Goal: Task Accomplishment & Management: Use online tool/utility

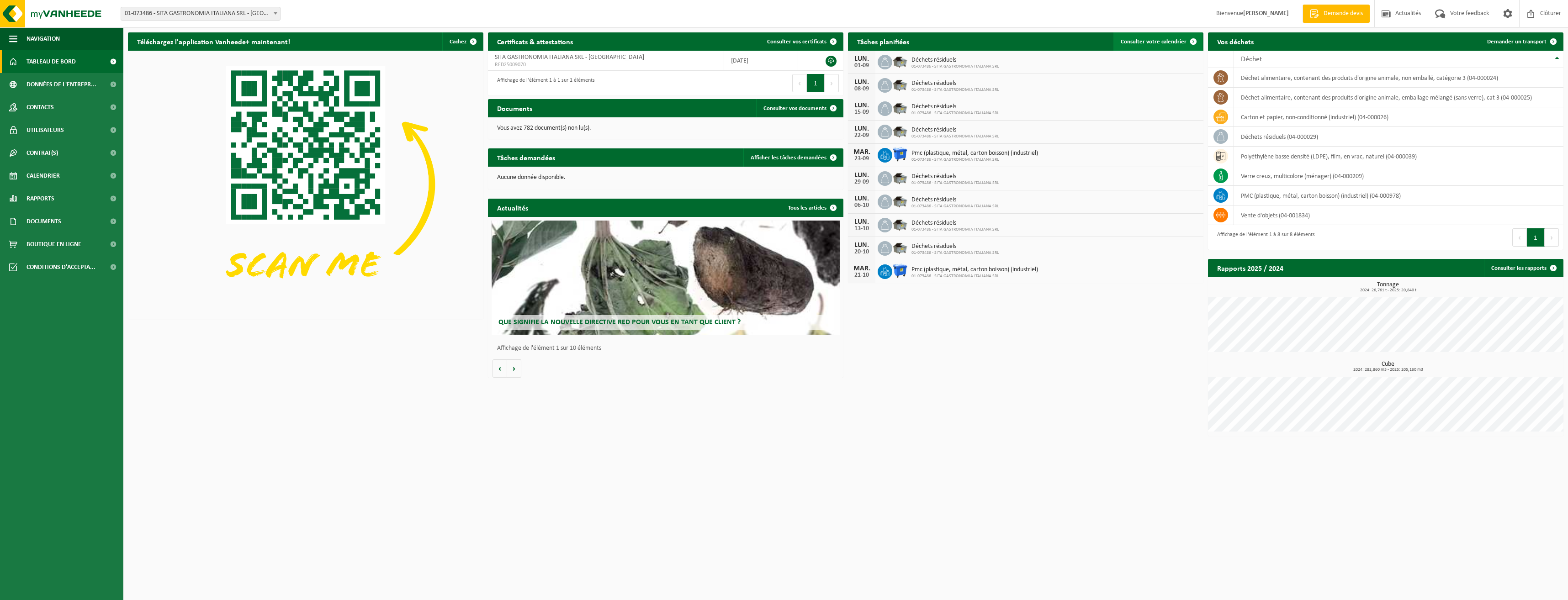
click at [1149, 37] on link "Consulter votre calendrier" at bounding box center [1157, 41] width 89 height 18
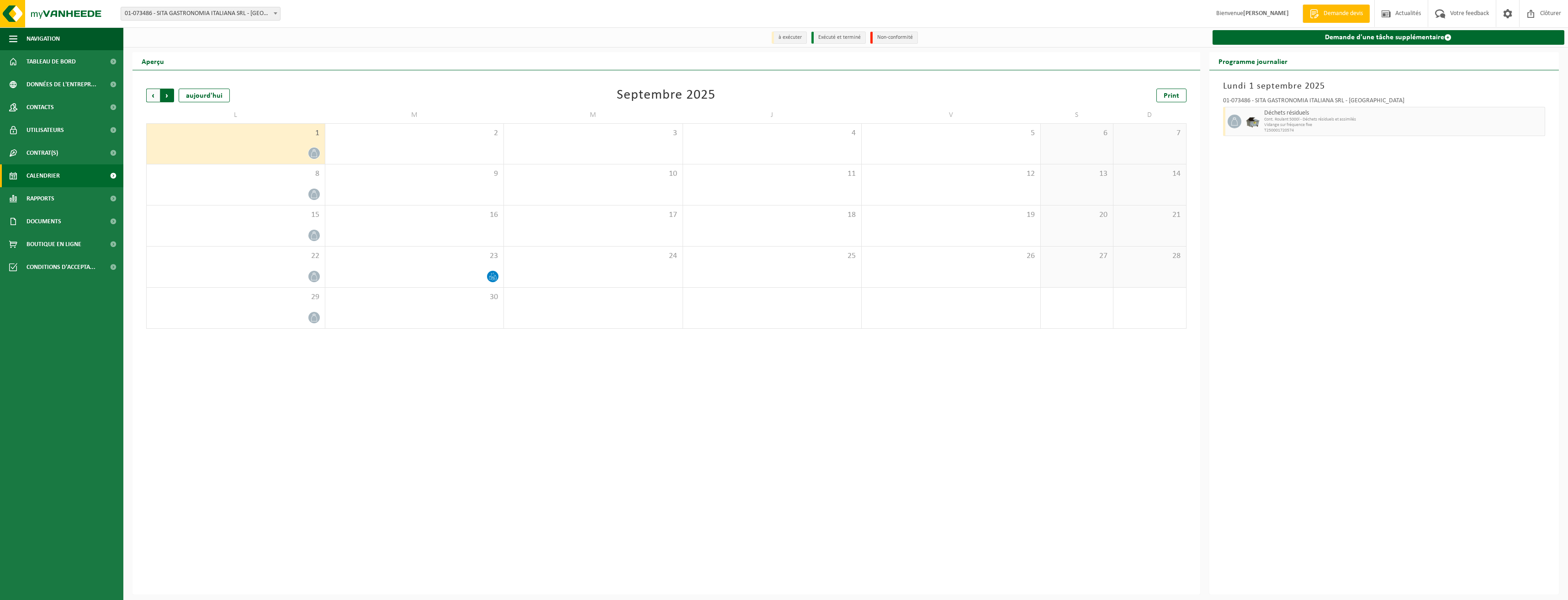
click at [151, 99] on span "Précédent" at bounding box center [153, 95] width 14 height 14
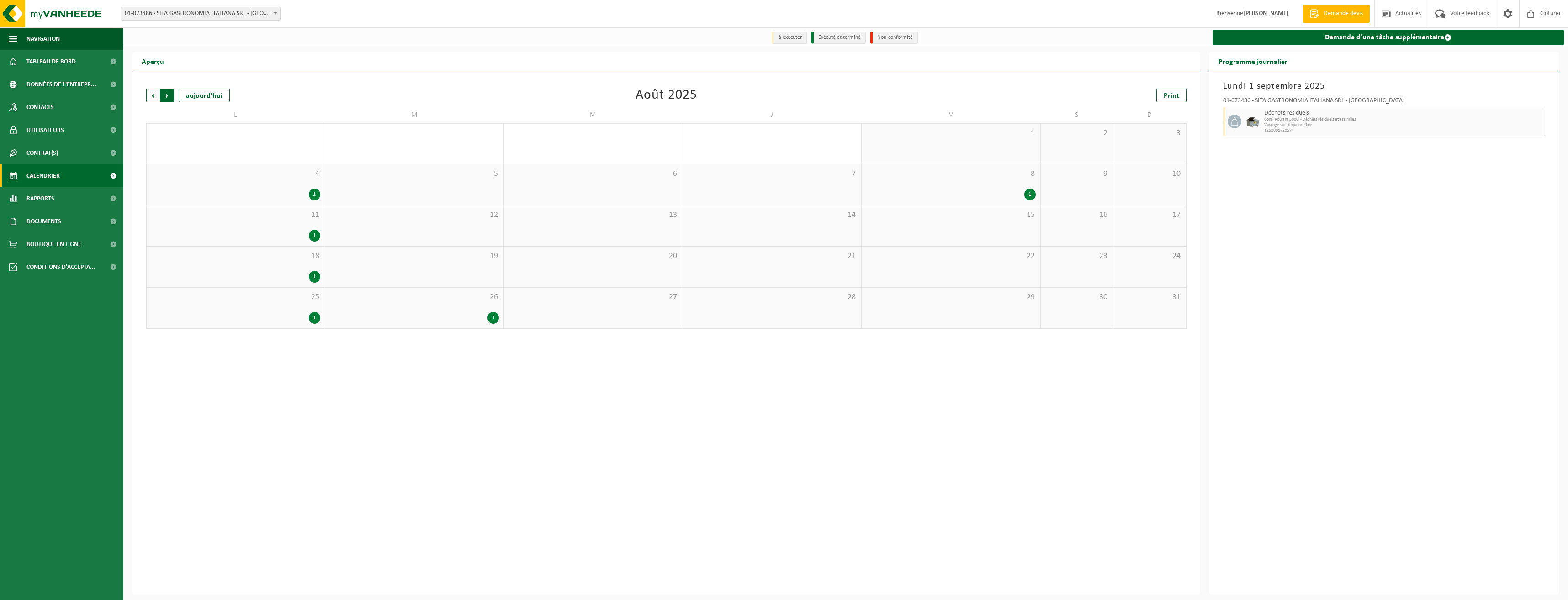
click at [152, 93] on span "Précédent" at bounding box center [153, 95] width 14 height 14
click at [168, 98] on span "Suivant" at bounding box center [167, 95] width 14 height 14
click at [494, 314] on div "1" at bounding box center [493, 318] width 11 height 12
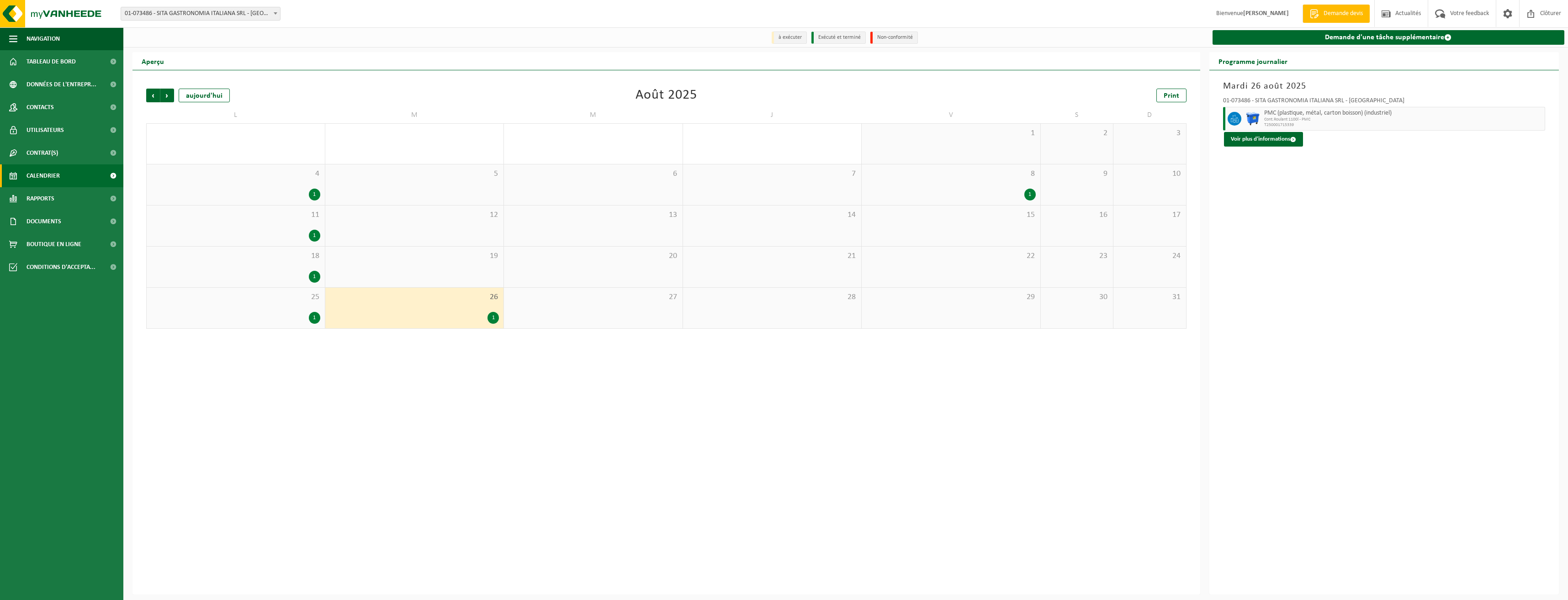
click at [307, 309] on div "25 1" at bounding box center [236, 308] width 178 height 41
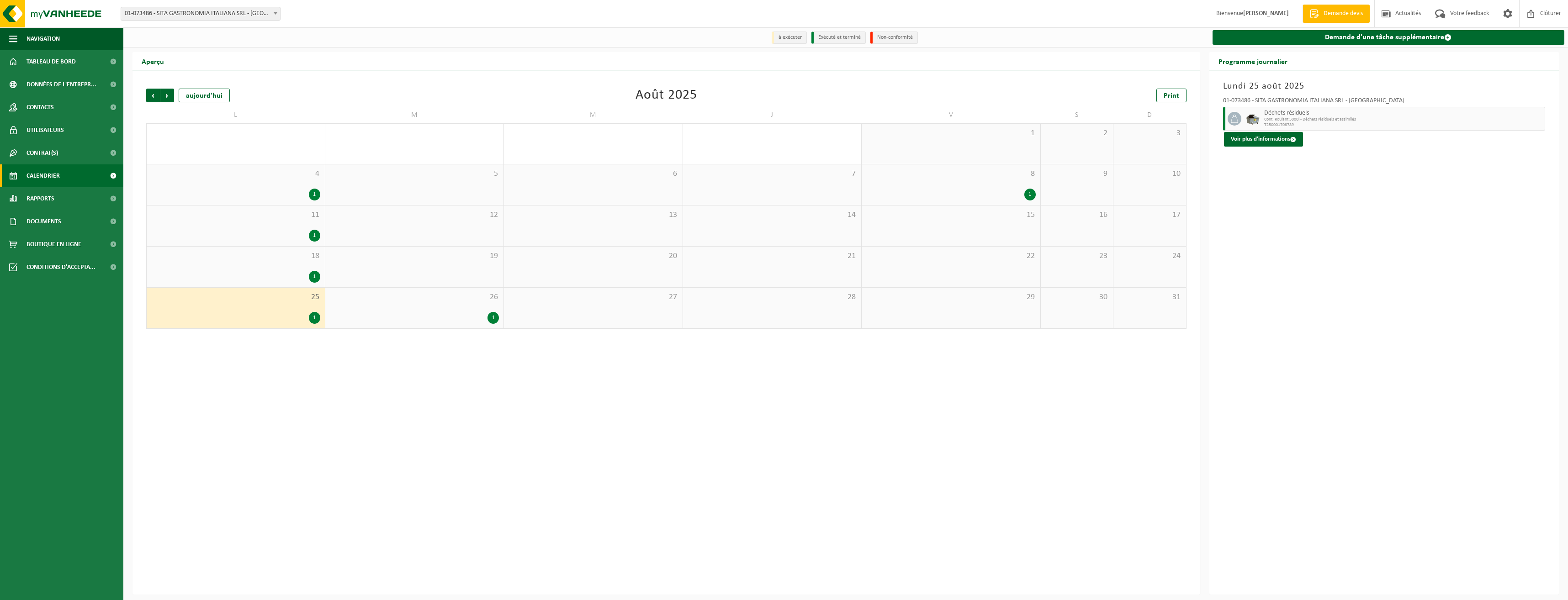
click at [283, 270] on div "18 1" at bounding box center [236, 266] width 178 height 41
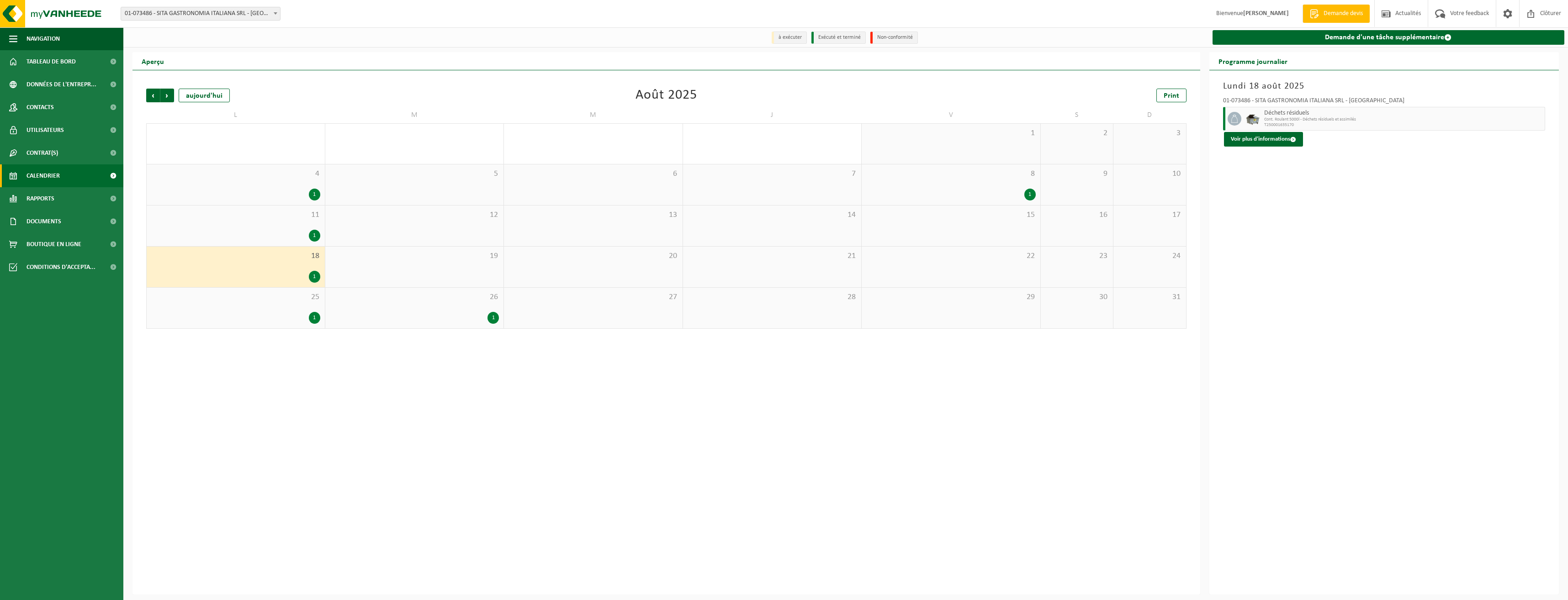
click at [922, 167] on div "8 1" at bounding box center [950, 184] width 178 height 41
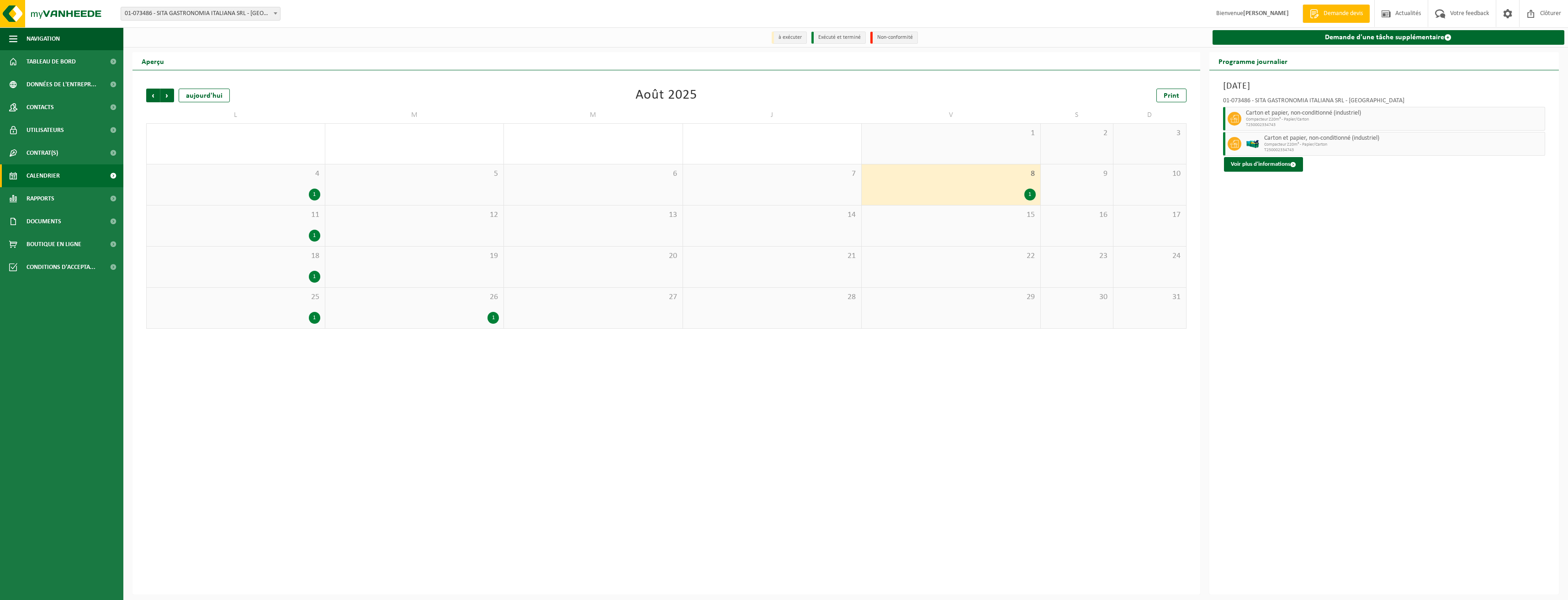
click at [291, 183] on div "4 1" at bounding box center [236, 184] width 178 height 41
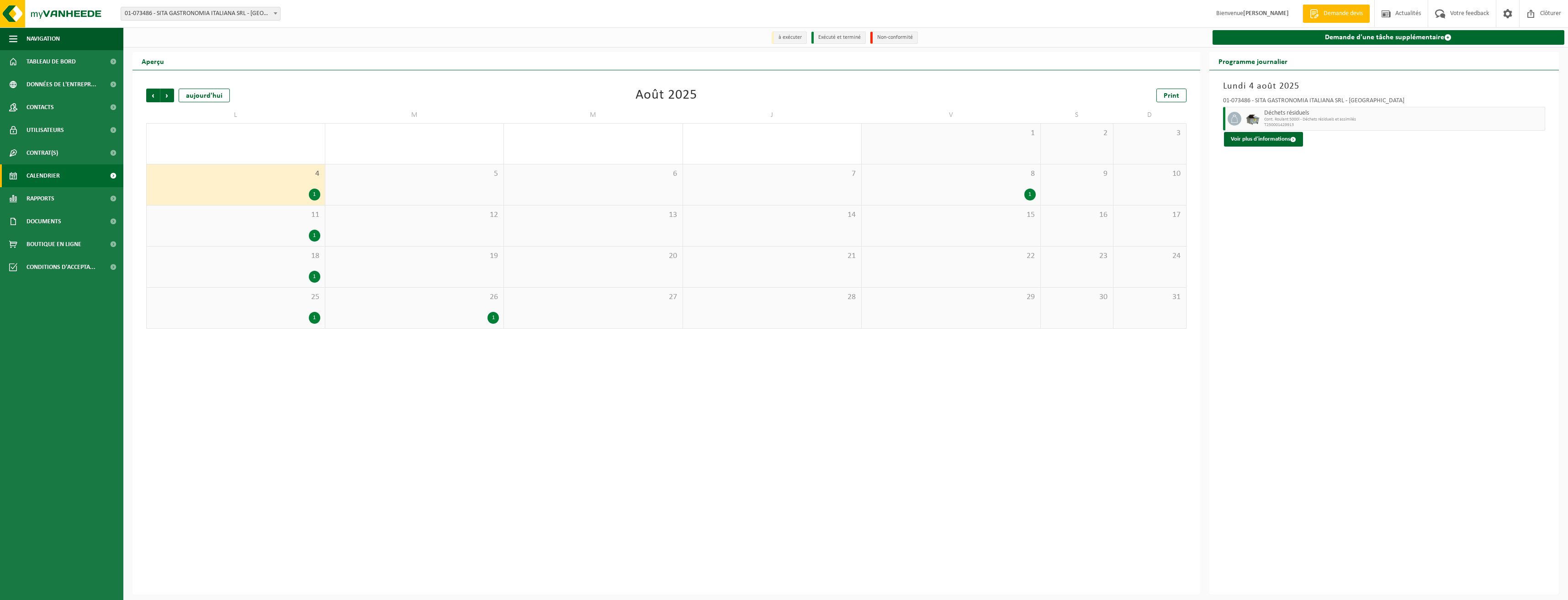
click at [267, 218] on span "11" at bounding box center [235, 215] width 169 height 10
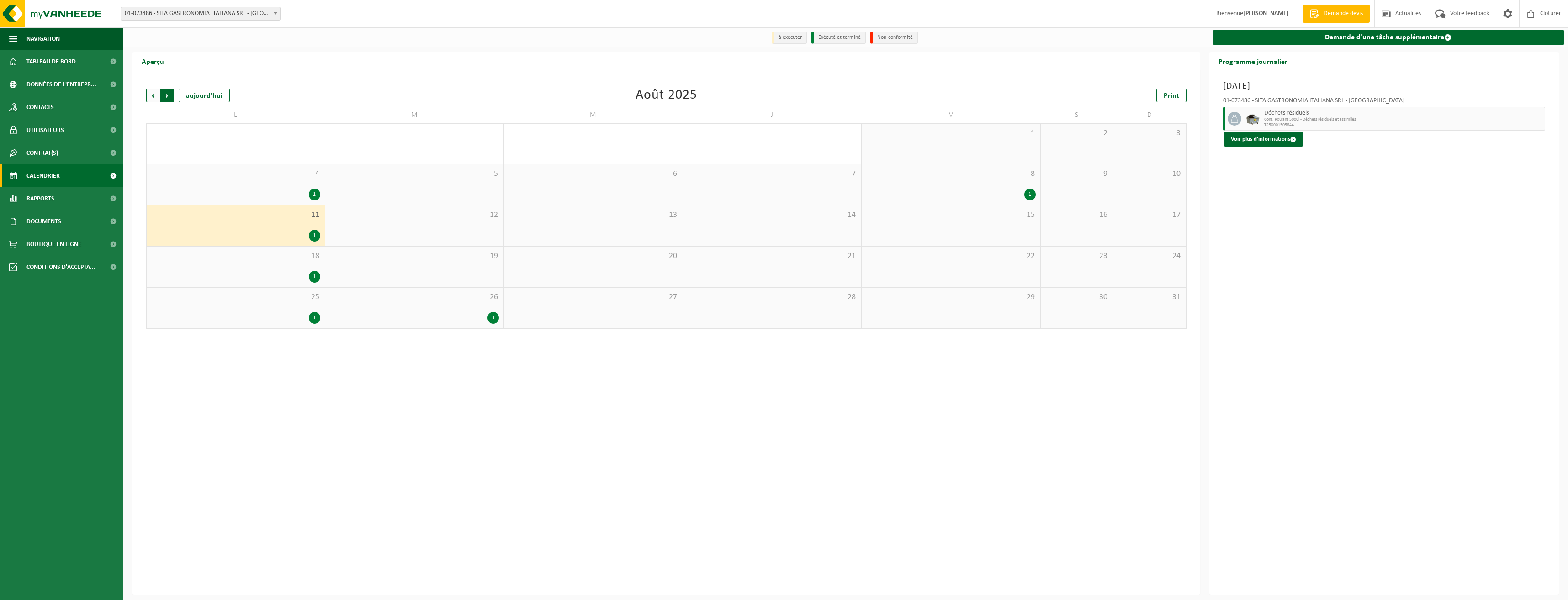
click at [148, 100] on span "Précédent" at bounding box center [153, 95] width 14 height 14
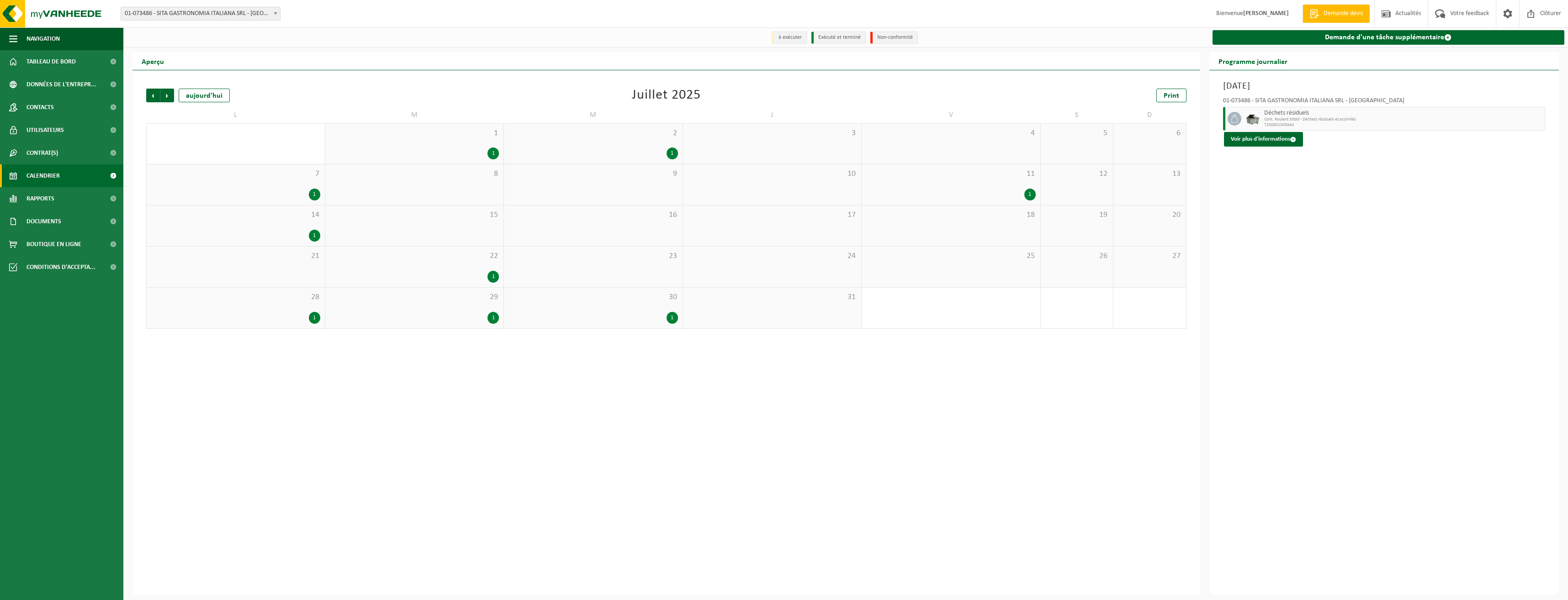
click at [657, 314] on div "1" at bounding box center [593, 318] width 170 height 12
click at [1314, 119] on span "Cont. Roulant 140l - Déchets alimentaire" at bounding box center [1403, 119] width 278 height 5
click at [1299, 115] on span "Déchet alimentaire, contenant des produits d'origine animale, non emballé, caté…" at bounding box center [1403, 113] width 278 height 7
click at [1330, 106] on div "01-073486 - SITA GASTRONOMIA ITALIANA SRL - [GEOGRAPHIC_DATA]" at bounding box center [1384, 102] width 323 height 9
click at [413, 319] on div "1" at bounding box center [415, 318] width 170 height 12
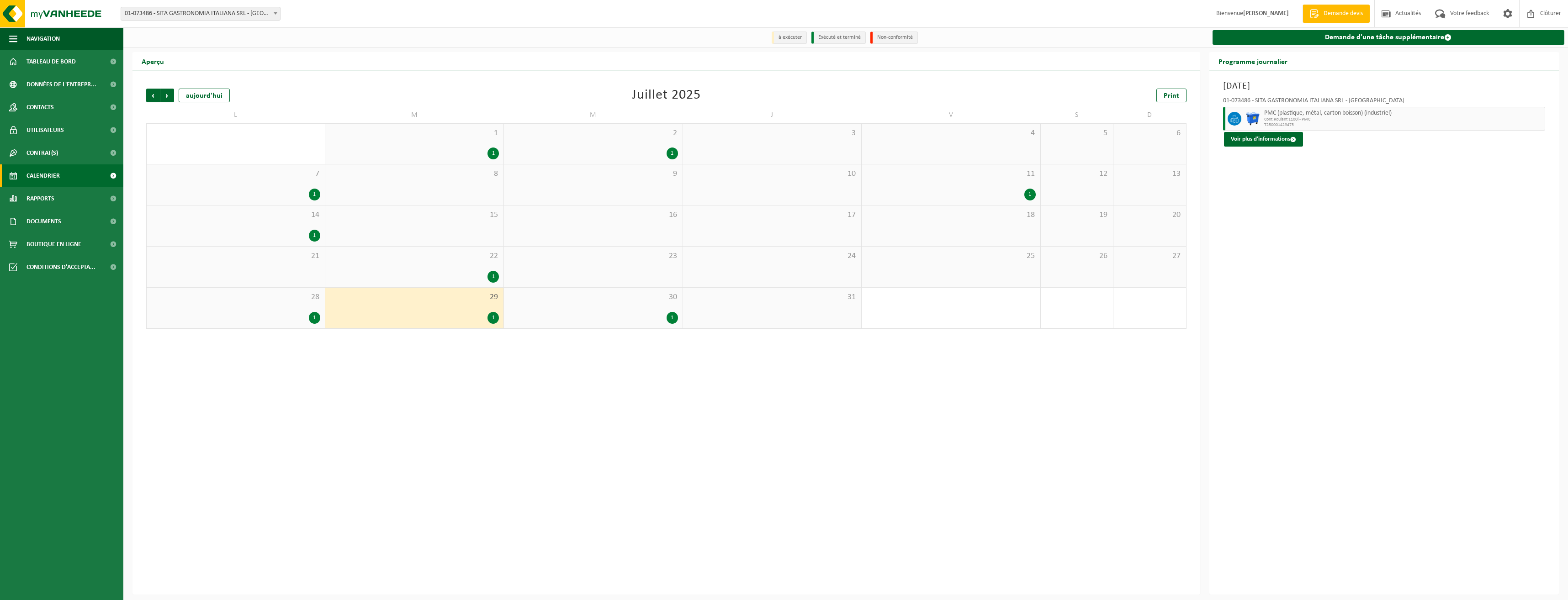
drag, startPoint x: 413, startPoint y: 319, endPoint x: 387, endPoint y: 304, distance: 30.0
click at [387, 304] on div "29 1" at bounding box center [414, 308] width 178 height 41
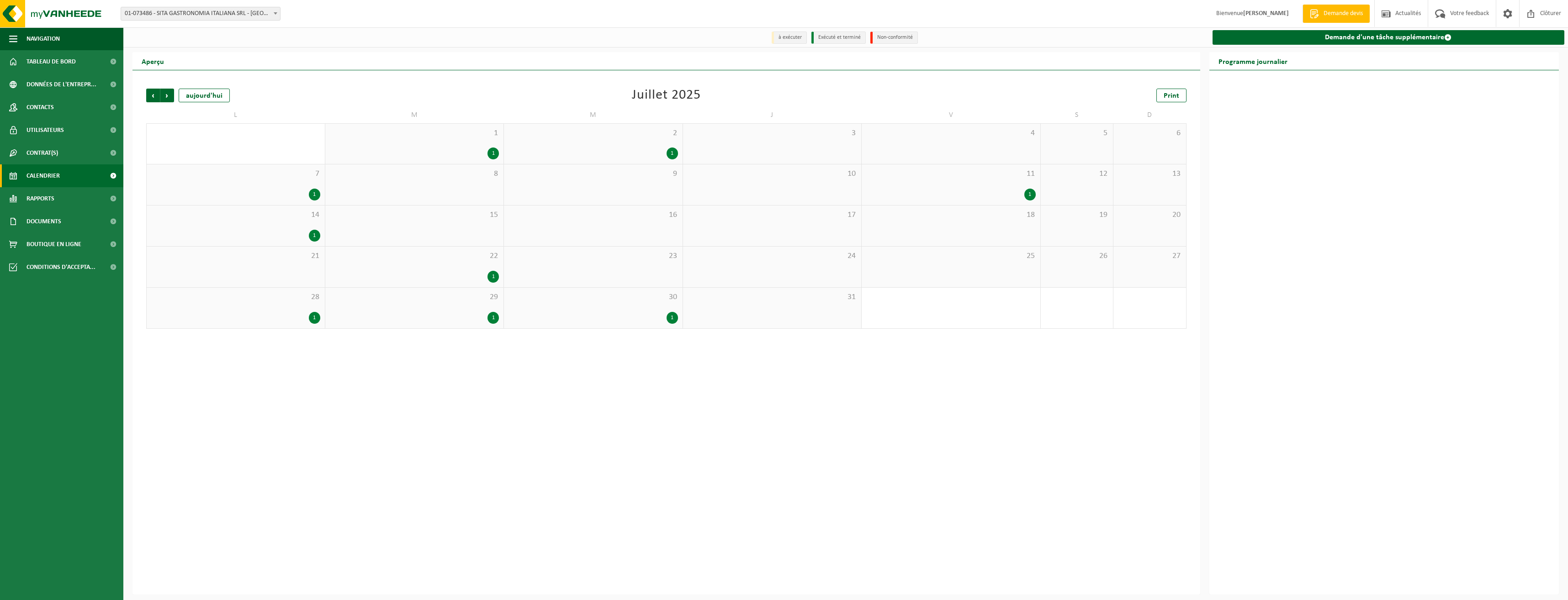
click at [306, 314] on div "1" at bounding box center [235, 318] width 169 height 12
click at [381, 298] on span "29" at bounding box center [415, 297] width 170 height 10
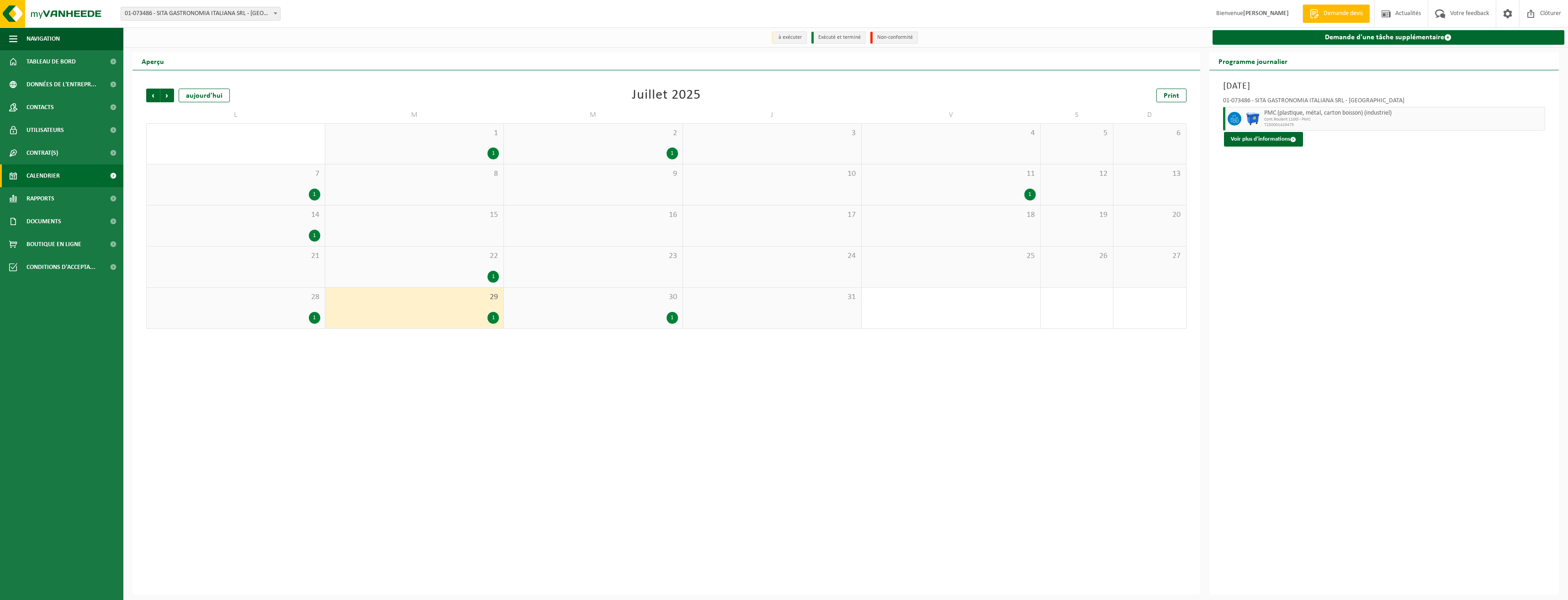
click at [399, 261] on span "22" at bounding box center [415, 256] width 170 height 10
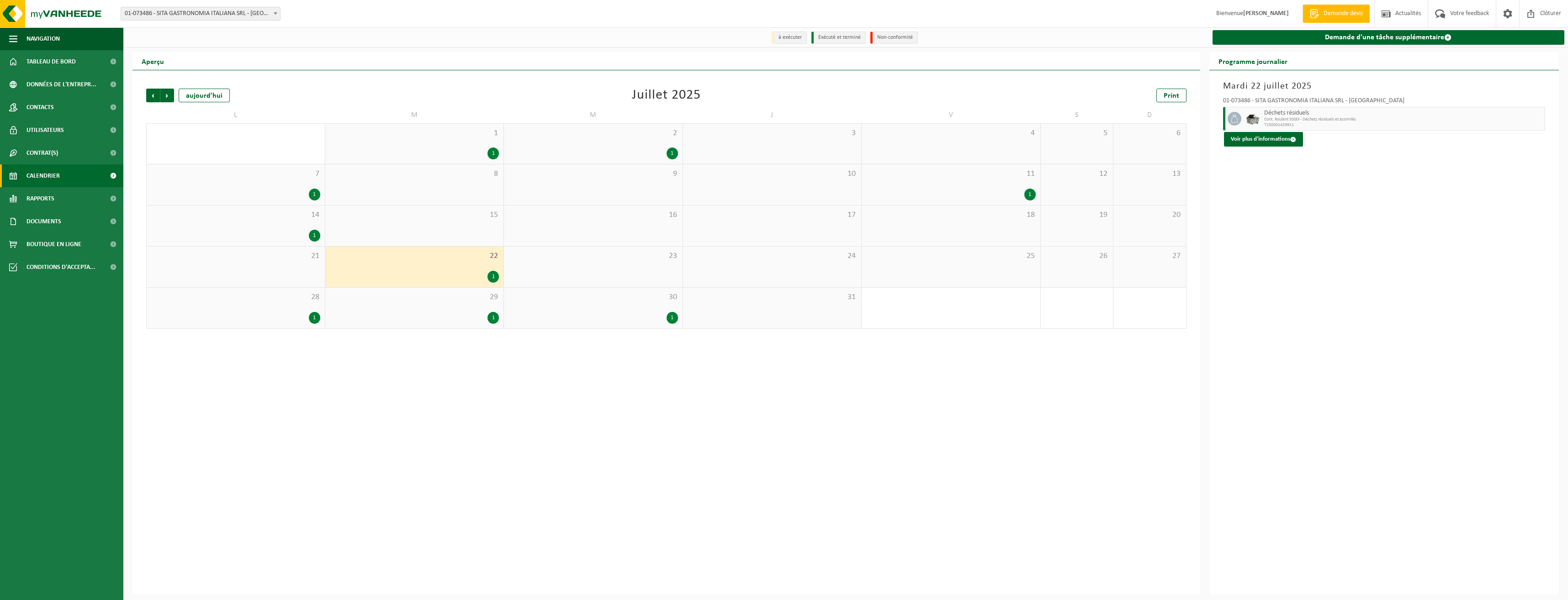
click at [267, 193] on div "1" at bounding box center [235, 195] width 169 height 12
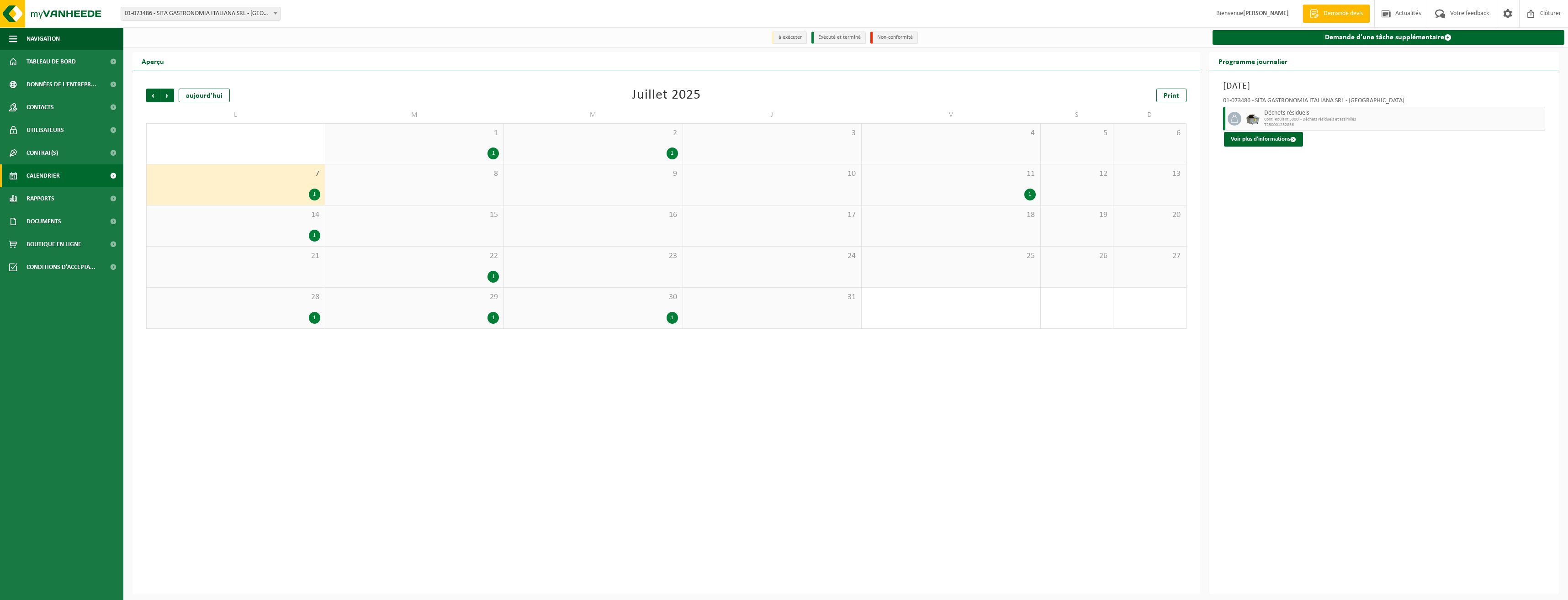
click at [403, 158] on div "1" at bounding box center [415, 154] width 170 height 12
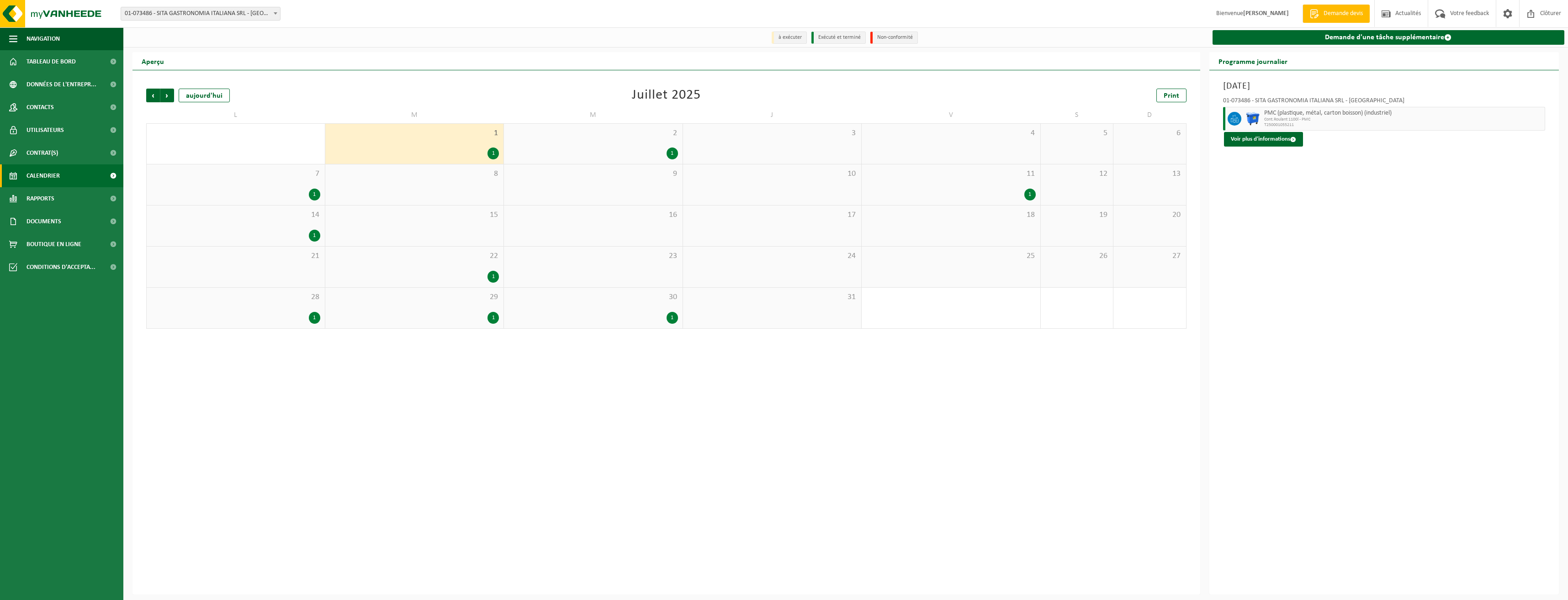
click at [537, 136] on span "2" at bounding box center [593, 133] width 170 height 10
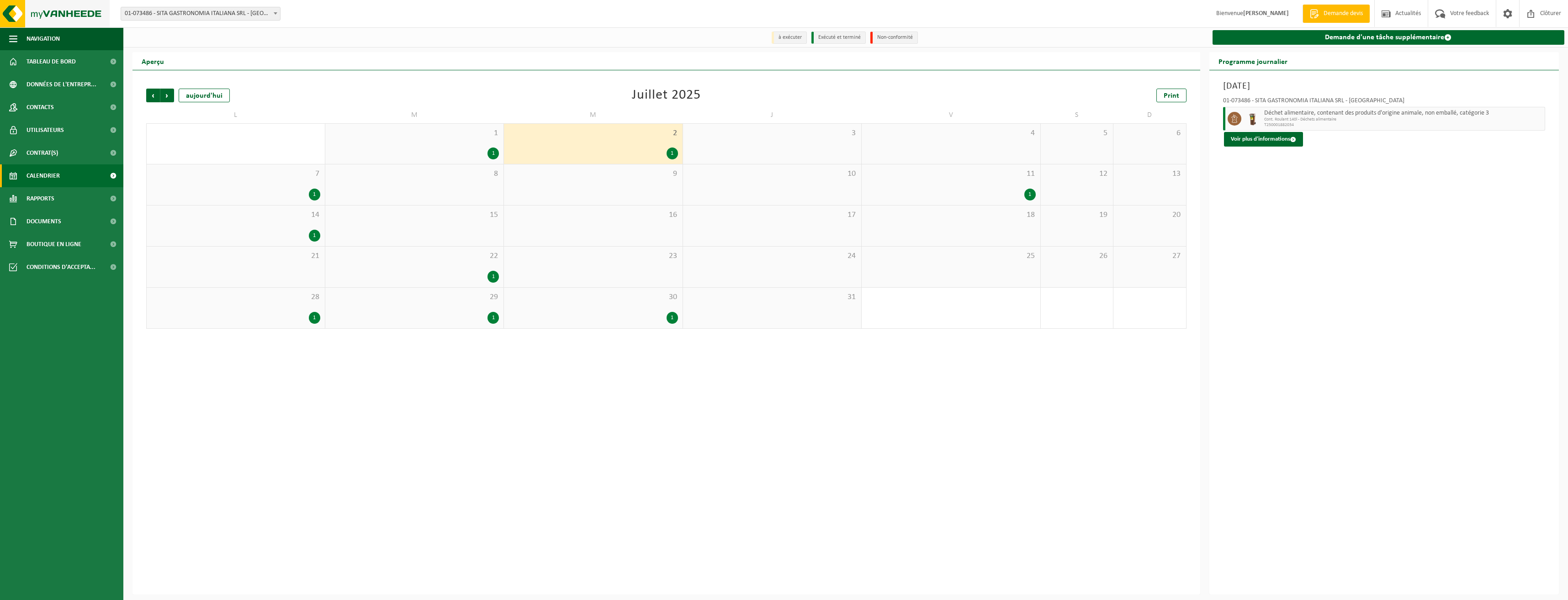
click at [47, 17] on img at bounding box center [55, 13] width 110 height 27
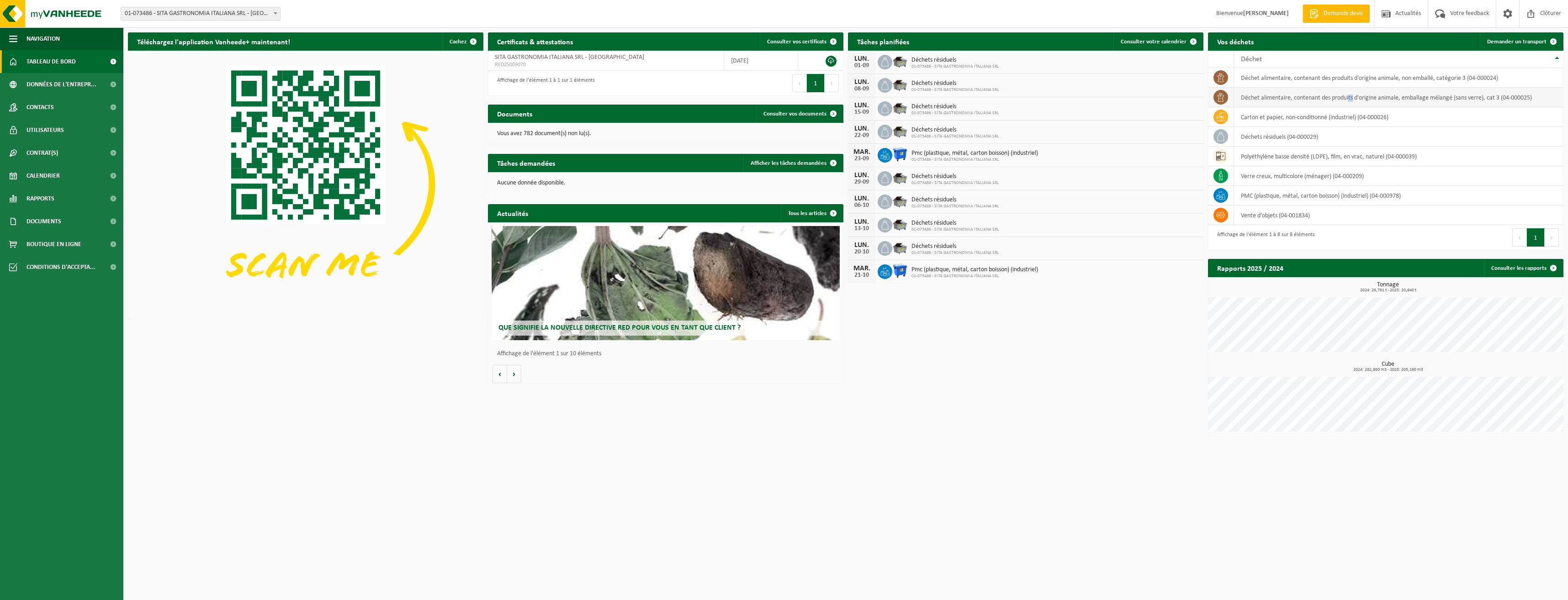
click at [1353, 88] on td "déchet alimentaire, contenant des produits d'origine animale, emballage mélangé…" at bounding box center [1398, 97] width 329 height 19
drag, startPoint x: 1353, startPoint y: 88, endPoint x: 1317, endPoint y: 71, distance: 39.8
click at [1317, 71] on td "déchet alimentaire, contenant des produits d'origine animale, non emballé, caté…" at bounding box center [1398, 77] width 329 height 19
click at [1308, 77] on td "déchet alimentaire, contenant des produits d'origine animale, non emballé, caté…" at bounding box center [1398, 77] width 329 height 19
click at [1221, 73] on span at bounding box center [1221, 77] width 15 height 15
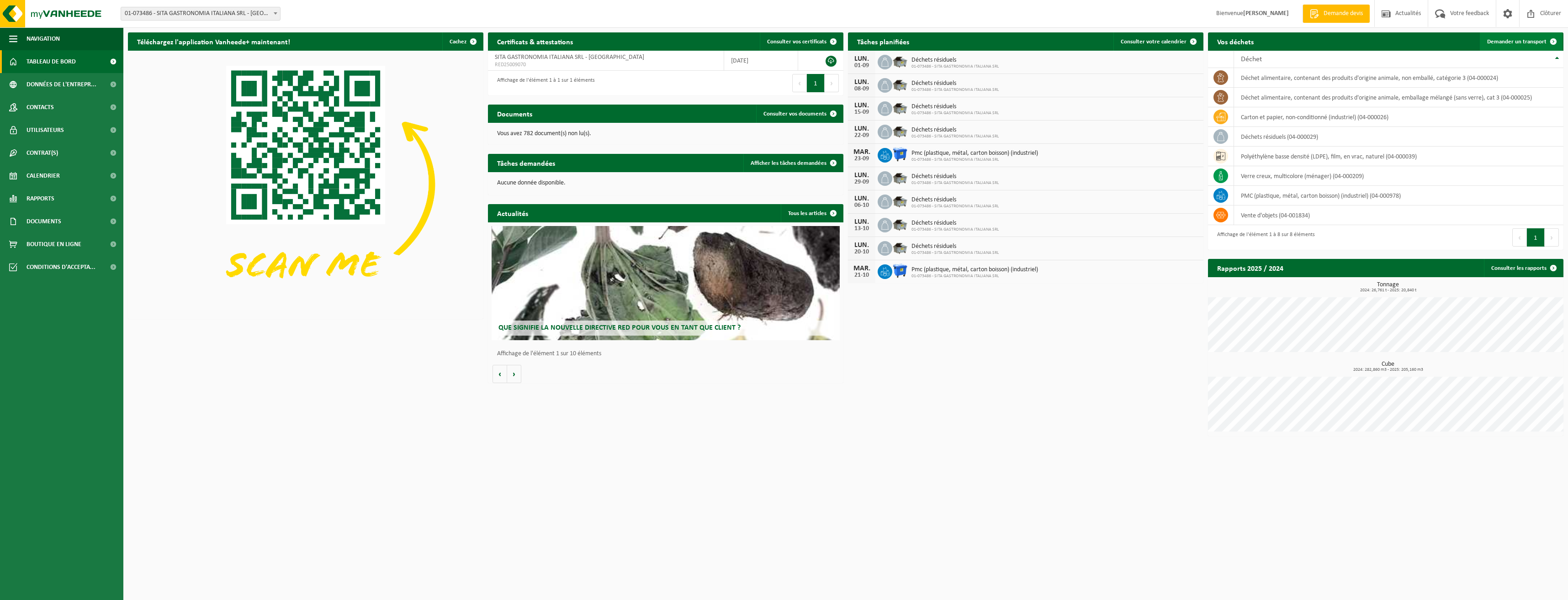
click at [1502, 37] on link "Demander un transport" at bounding box center [1521, 41] width 83 height 18
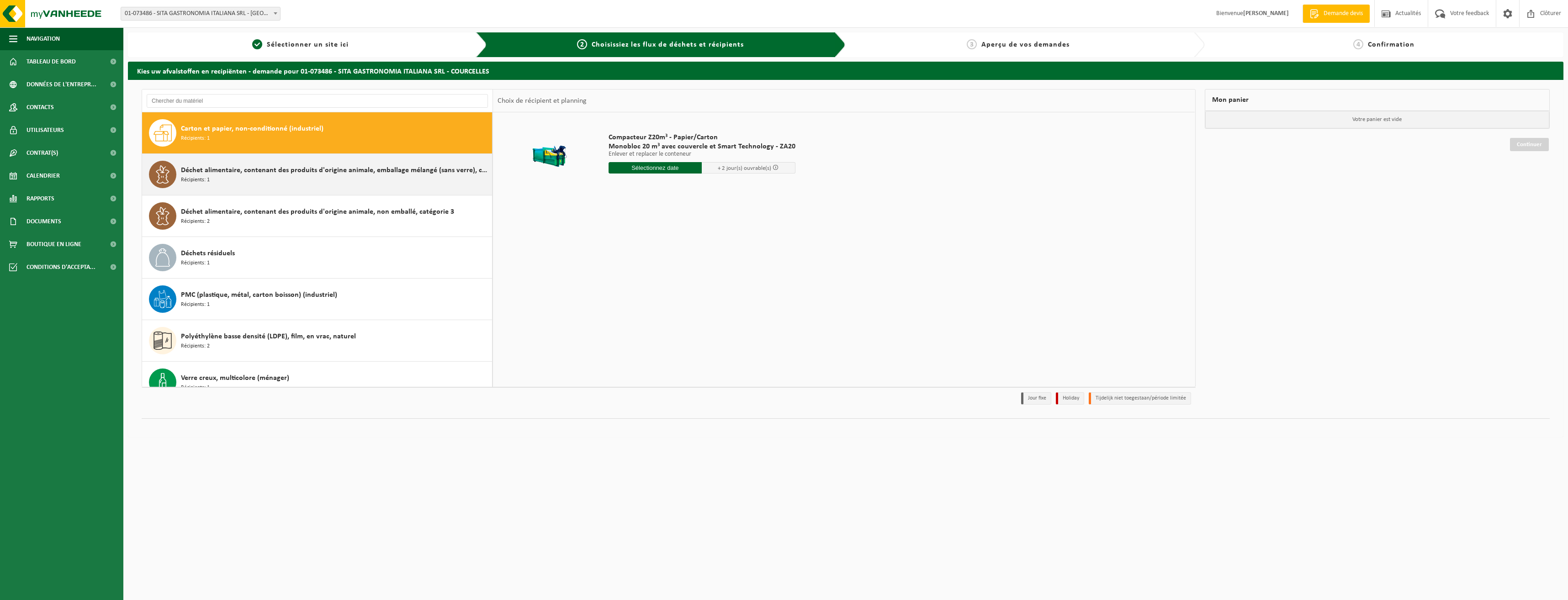
click at [348, 170] on span "Déchet alimentaire, contenant des produits d'origine animale, emballage mélangé…" at bounding box center [335, 170] width 309 height 11
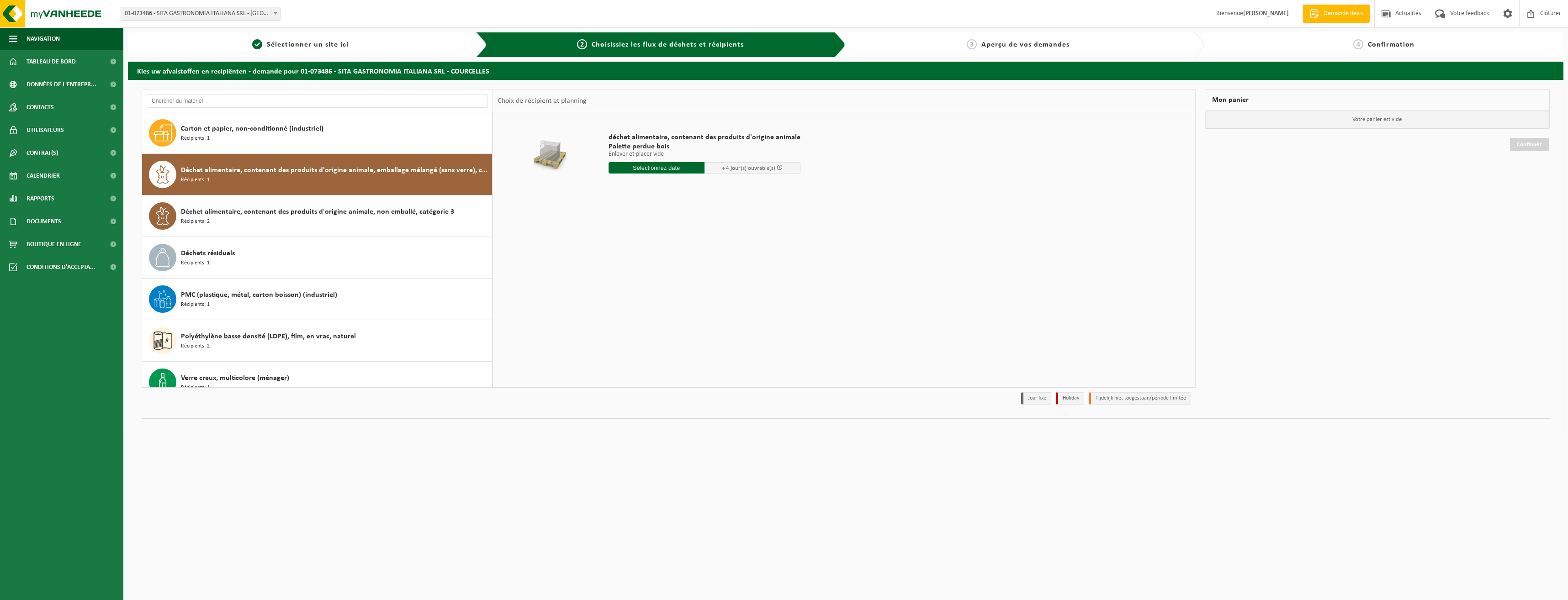
click at [644, 172] on input "text" at bounding box center [656, 168] width 96 height 11
click at [647, 217] on div "3" at bounding box center [649, 220] width 16 height 15
type input "à partir de 2025-09-03"
type input "2"
click at [695, 184] on input "2" at bounding box center [656, 184] width 96 height 12
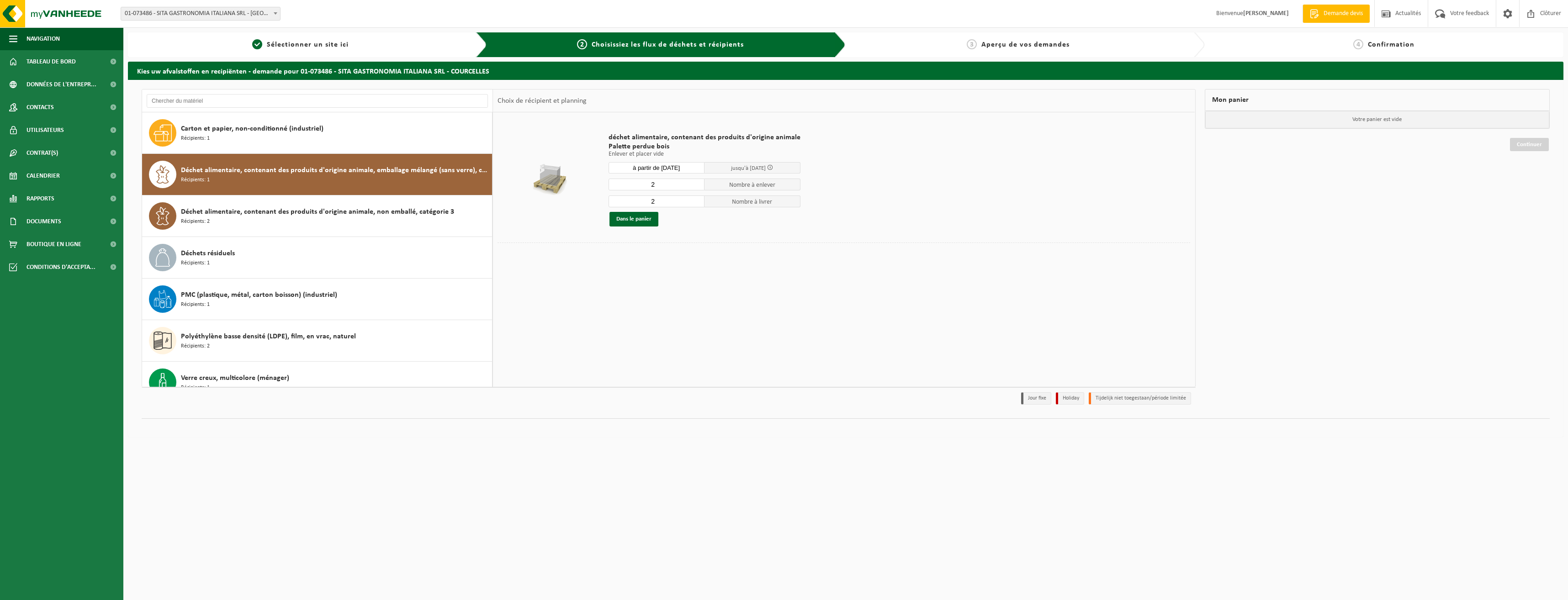
type input "2"
click at [693, 198] on input "2" at bounding box center [656, 202] width 96 height 12
click at [355, 220] on div "Déchet alimentaire, contenant des produits d'origine animale, non emballé, caté…" at bounding box center [335, 216] width 309 height 27
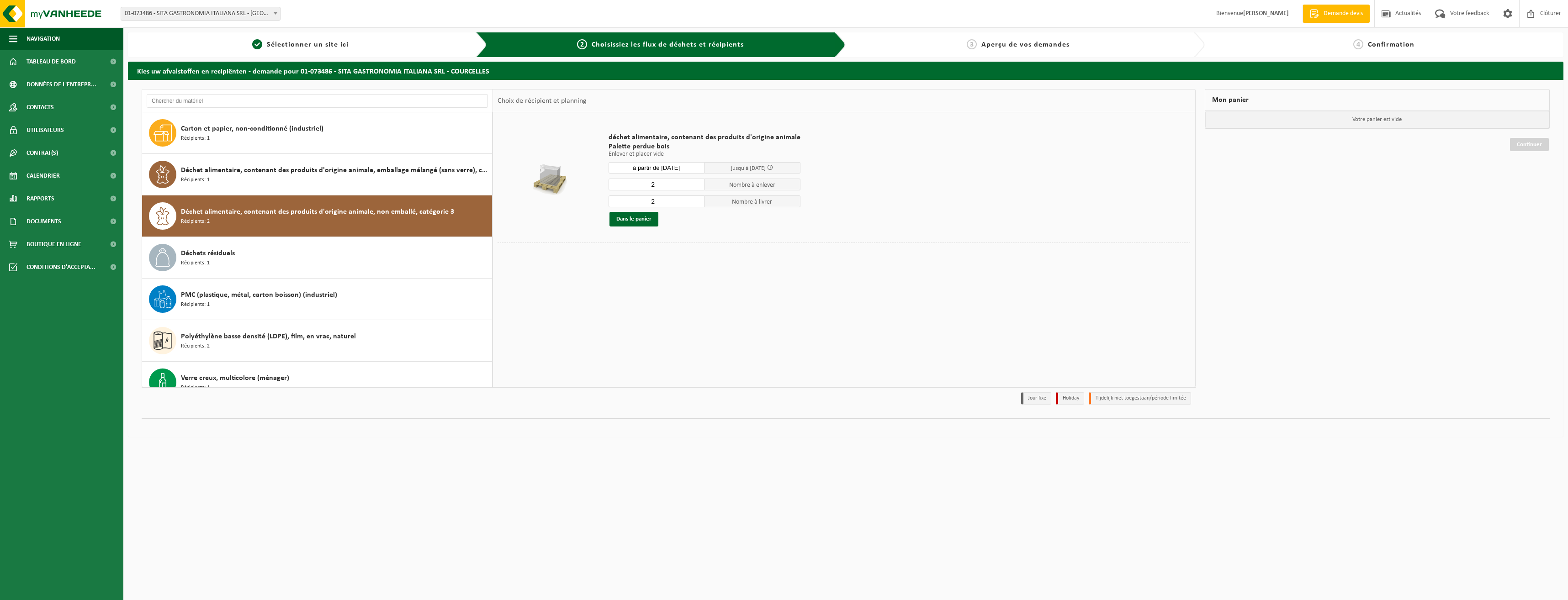
scroll to position [16, 0]
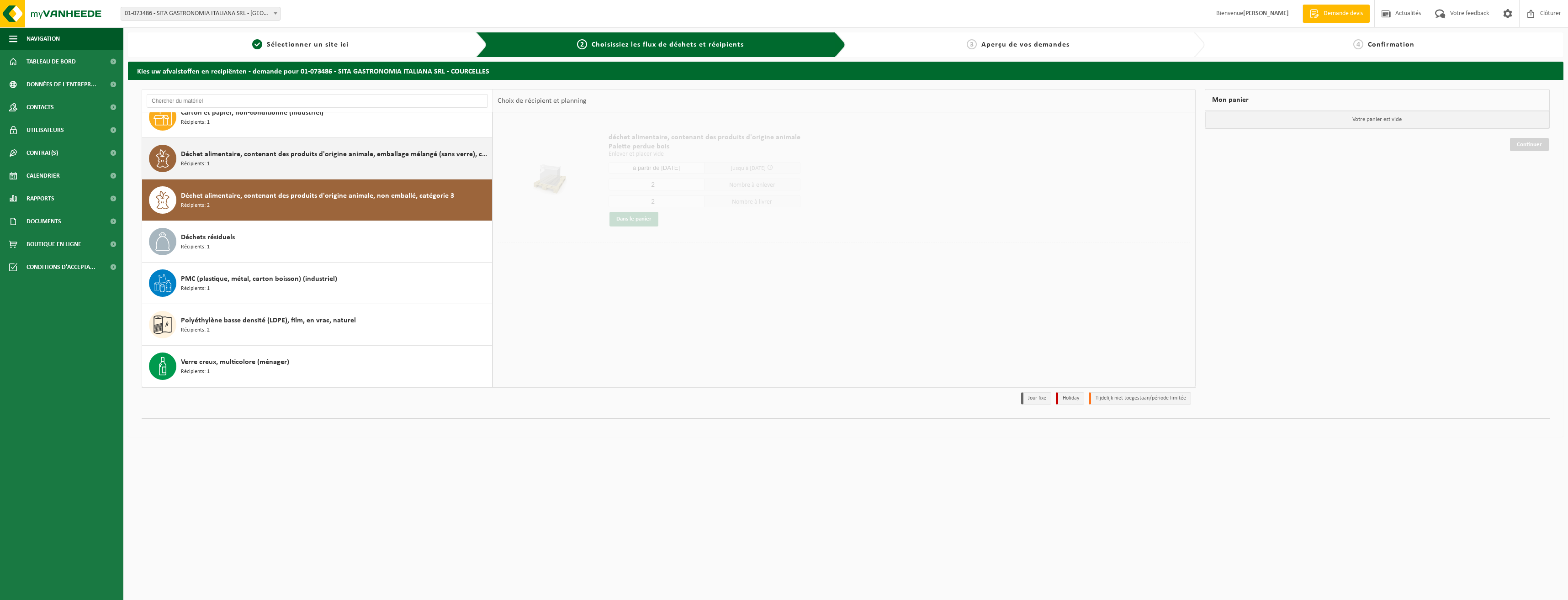
click at [377, 161] on div "Déchet alimentaire, contenant des produits d'origine animale, emballage mélangé…" at bounding box center [335, 158] width 309 height 27
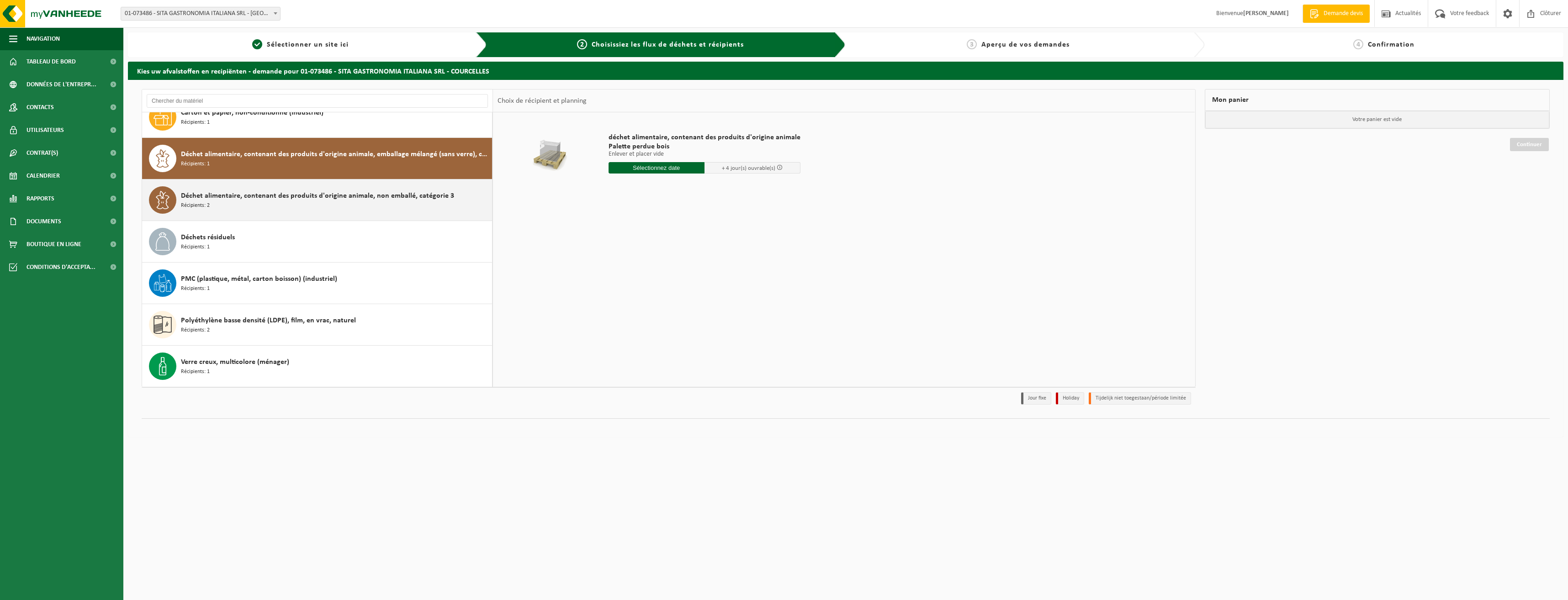
click at [375, 188] on div "Déchet alimentaire, contenant des produits d'origine animale, non emballé, caté…" at bounding box center [335, 200] width 309 height 27
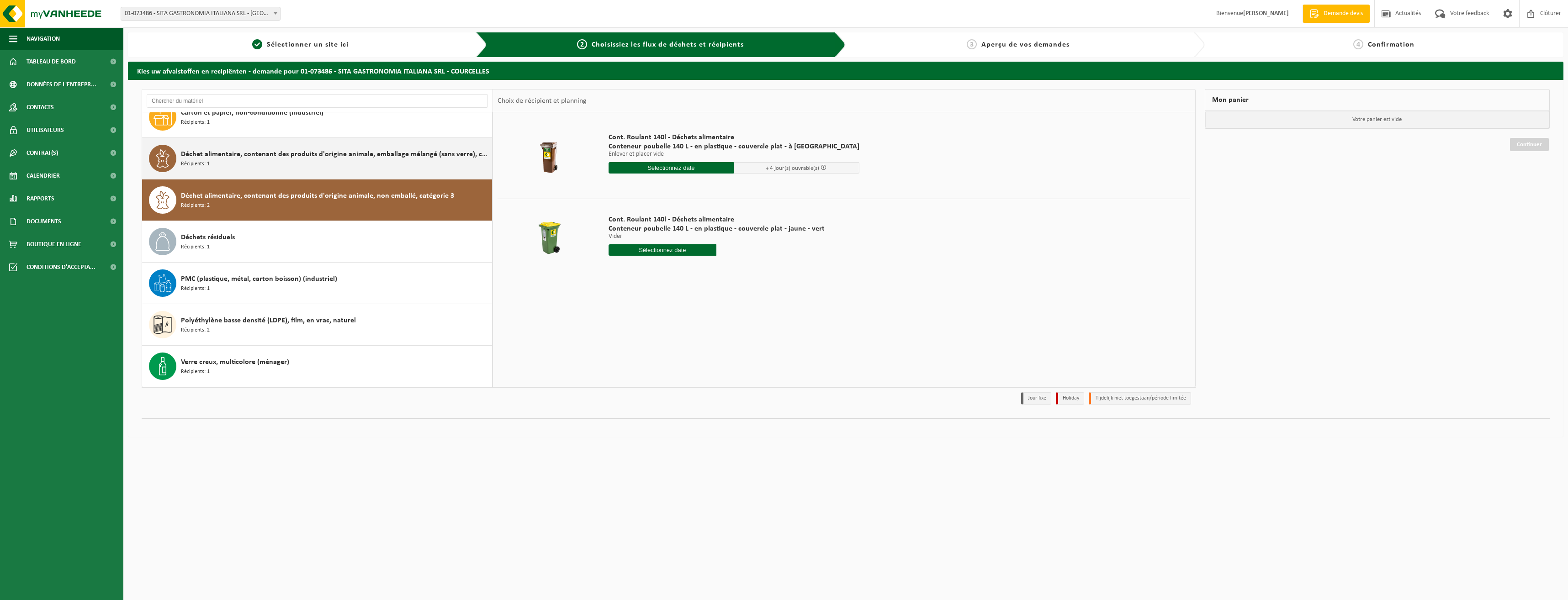
click at [336, 160] on div "Déchet alimentaire, contenant des produits d'origine animale, emballage mélangé…" at bounding box center [335, 158] width 309 height 27
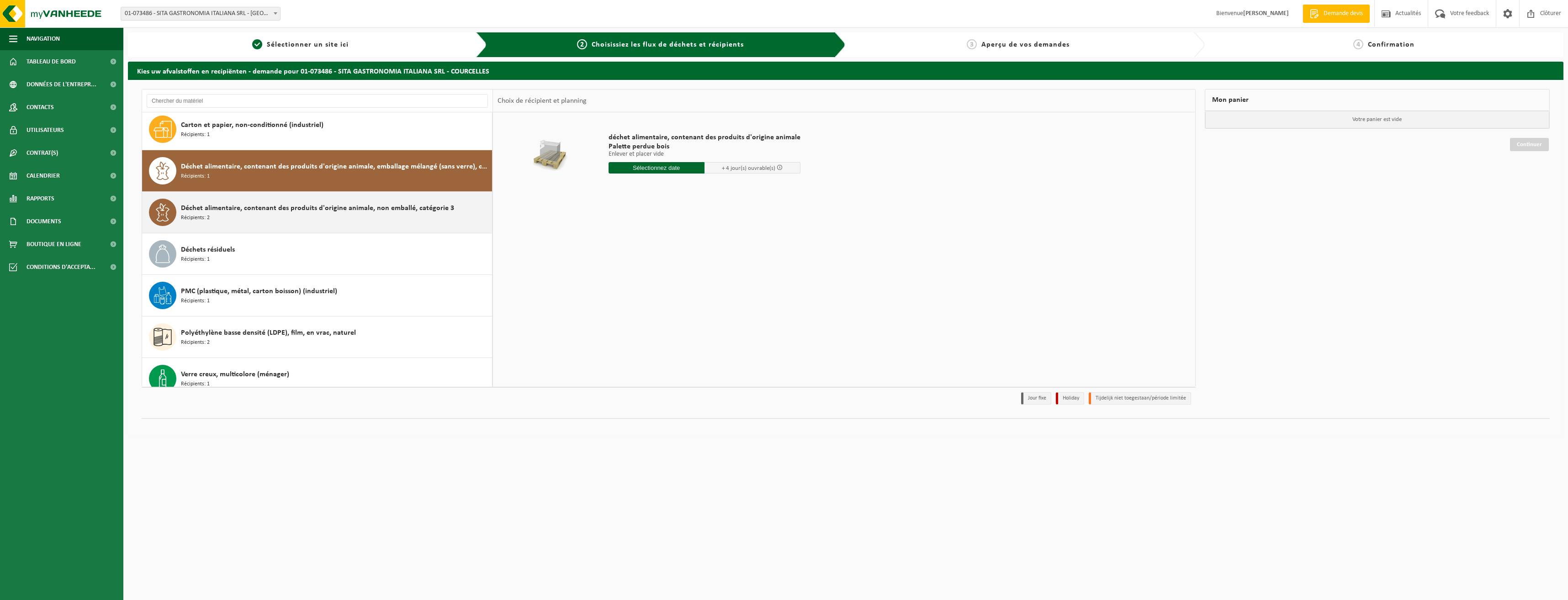
scroll to position [0, 0]
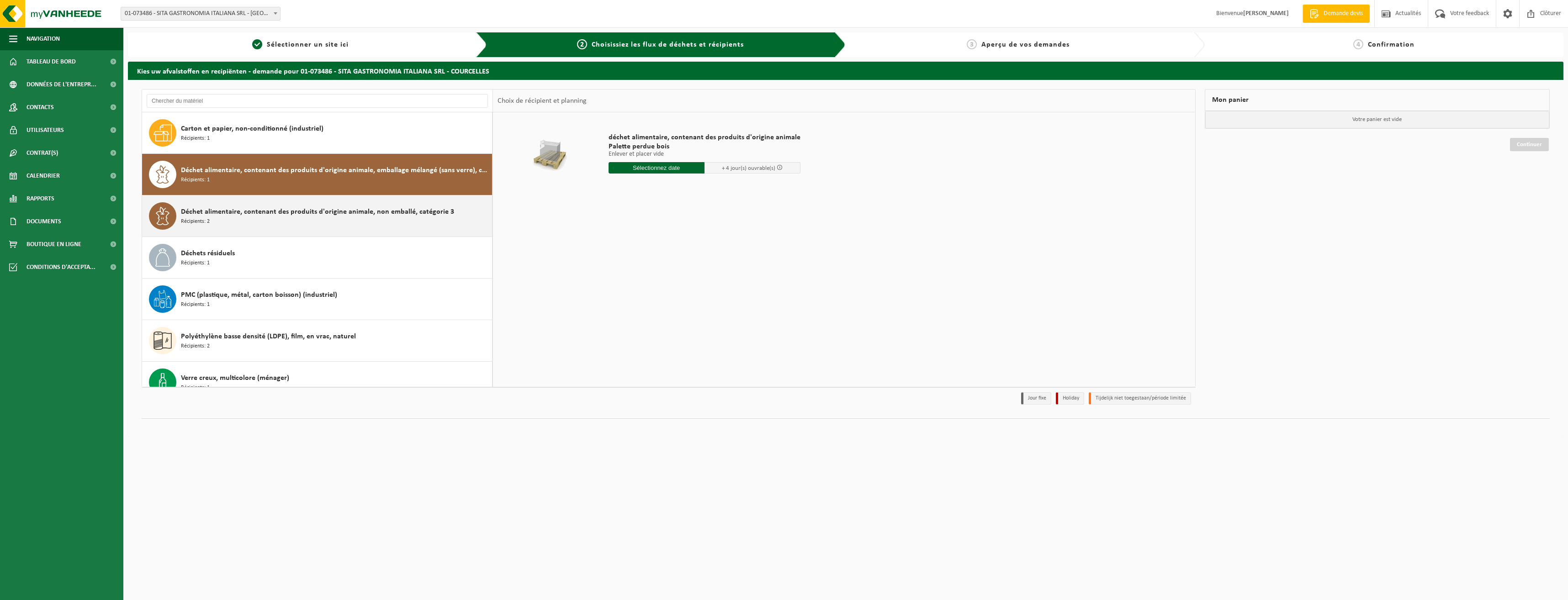
click at [355, 215] on span "Déchet alimentaire, contenant des produits d'origine animale, non emballé, caté…" at bounding box center [317, 212] width 273 height 11
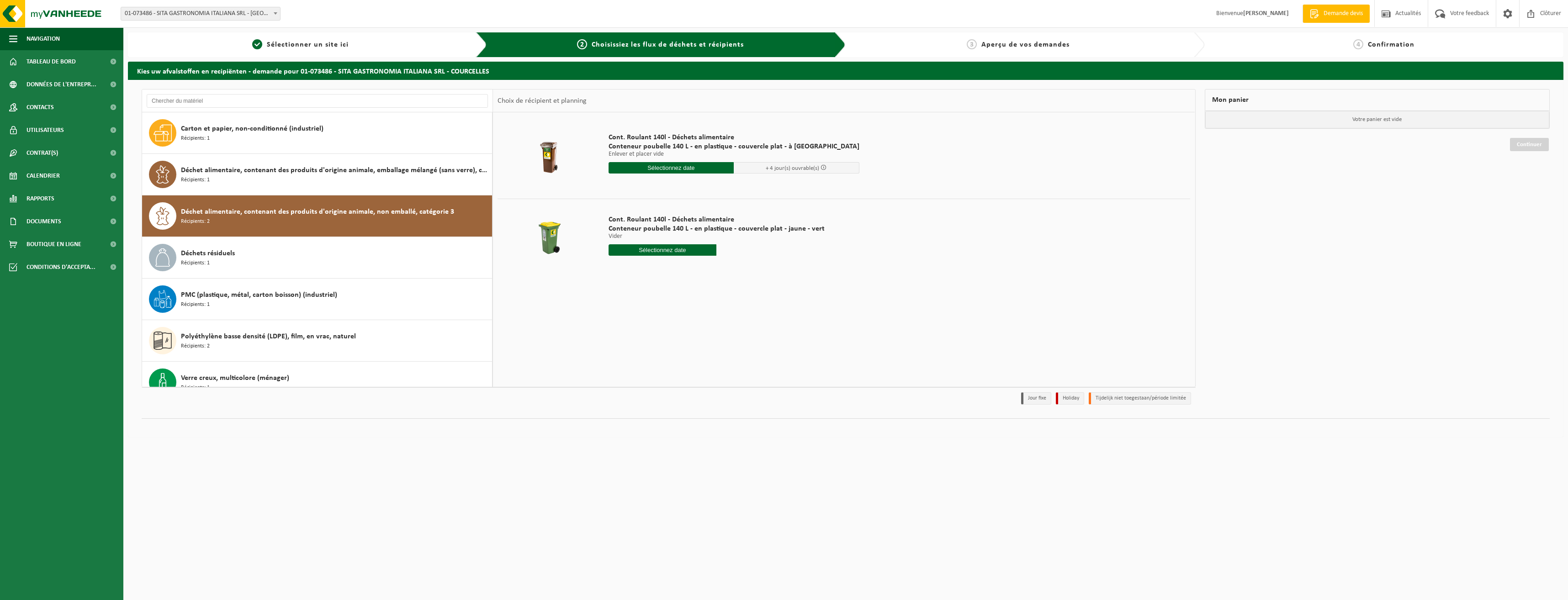
click at [654, 172] on input "text" at bounding box center [671, 168] width 126 height 11
click at [649, 222] on div "3" at bounding box center [649, 220] width 16 height 15
type input "à partir de [DATE]"
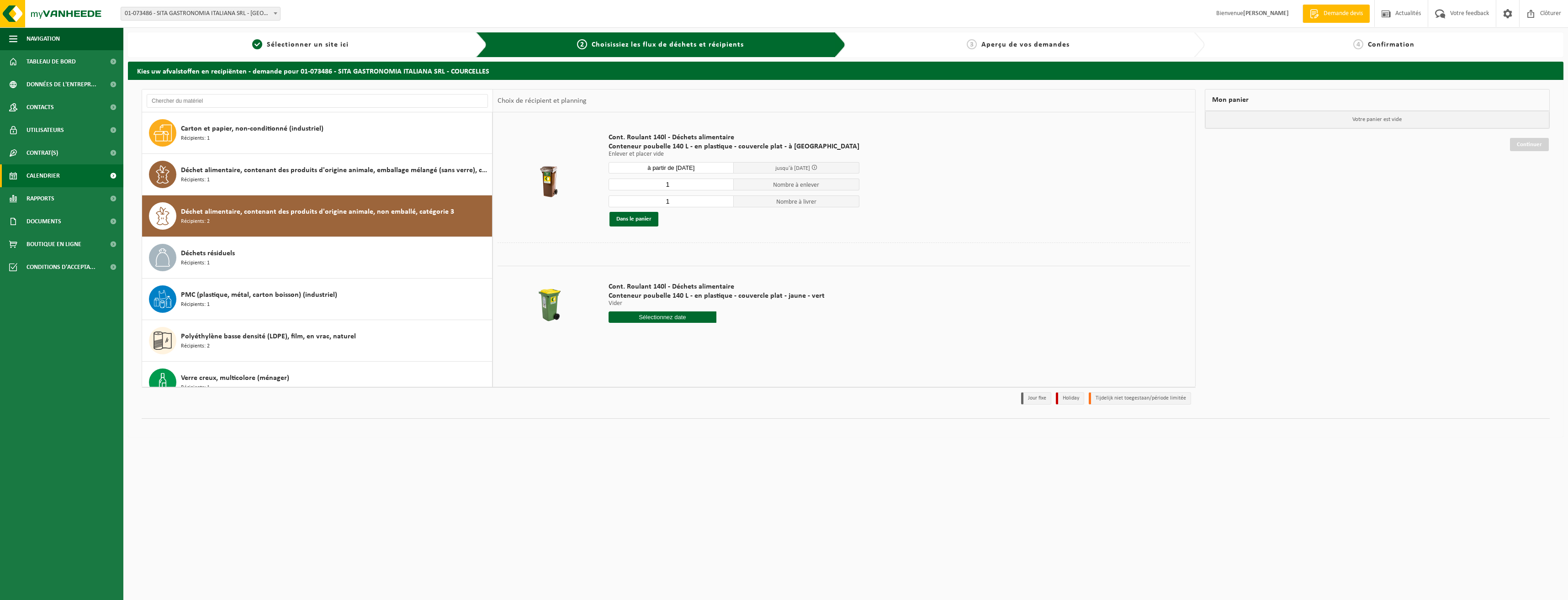
click at [36, 178] on span "Calendrier" at bounding box center [43, 176] width 33 height 23
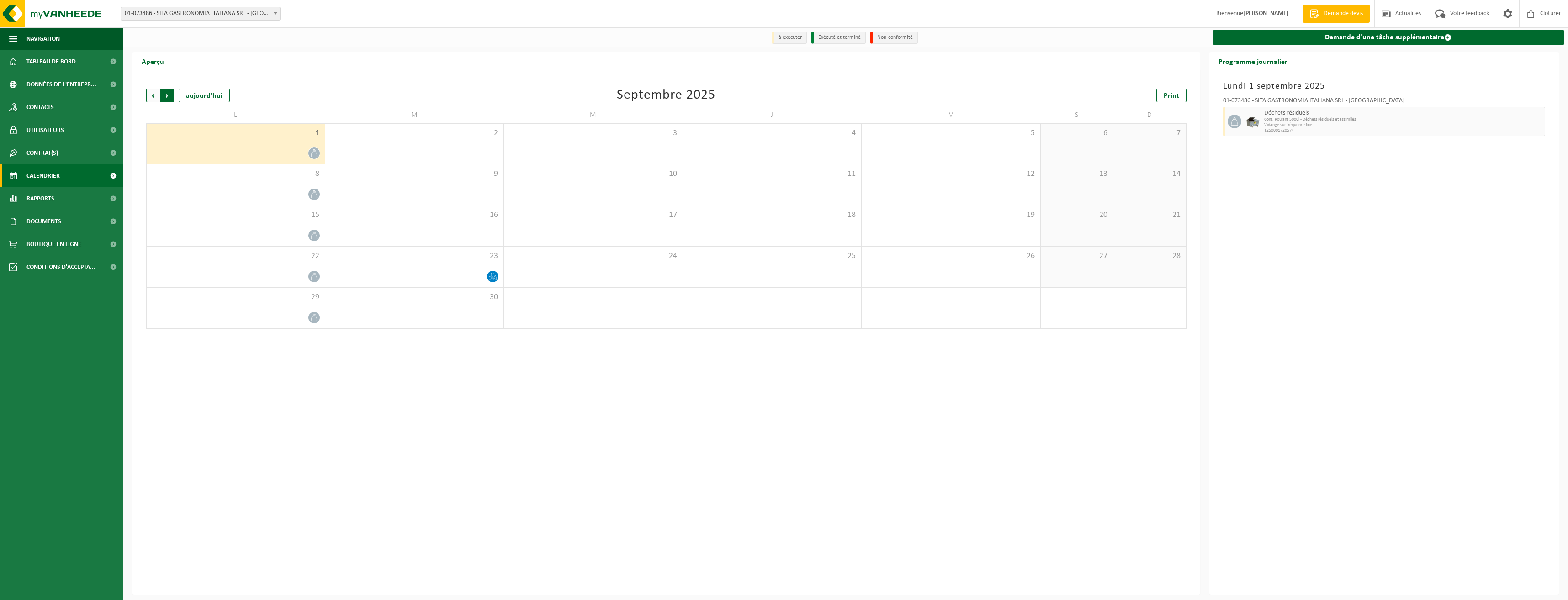
click at [154, 96] on span "Précédent" at bounding box center [153, 95] width 14 height 14
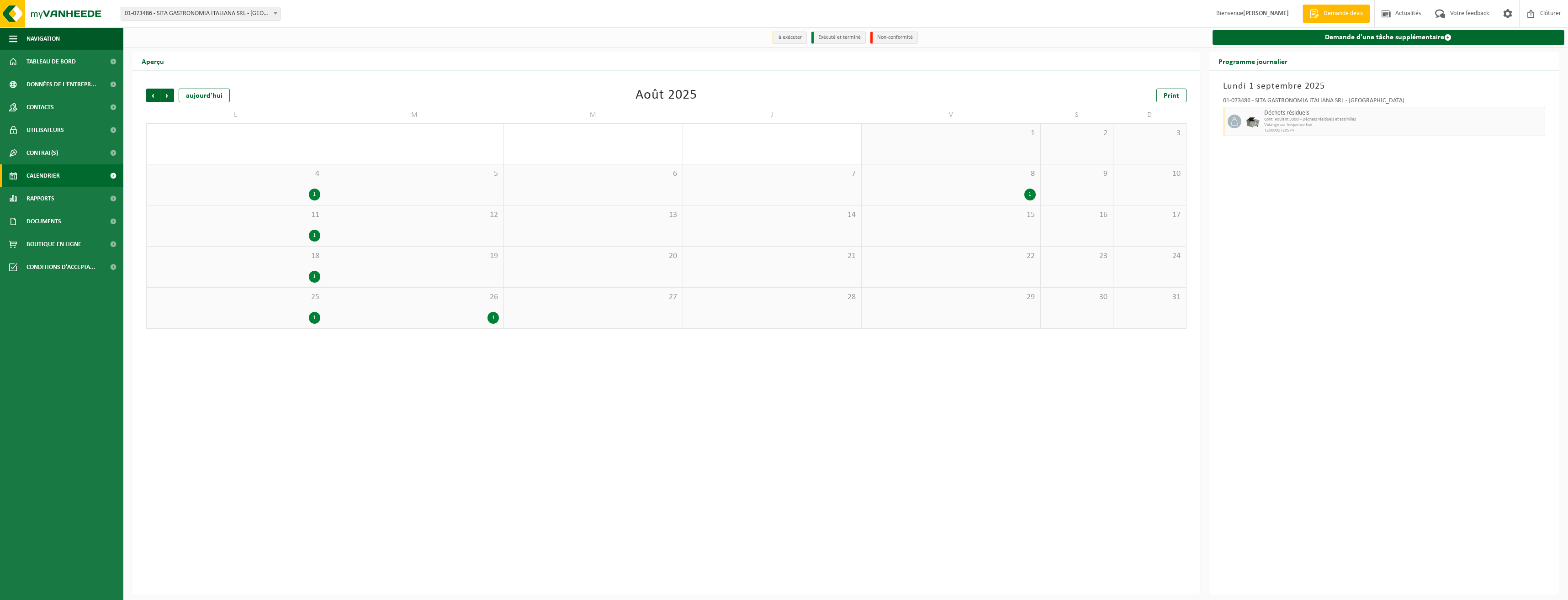
click at [420, 311] on div "26 1" at bounding box center [414, 308] width 178 height 41
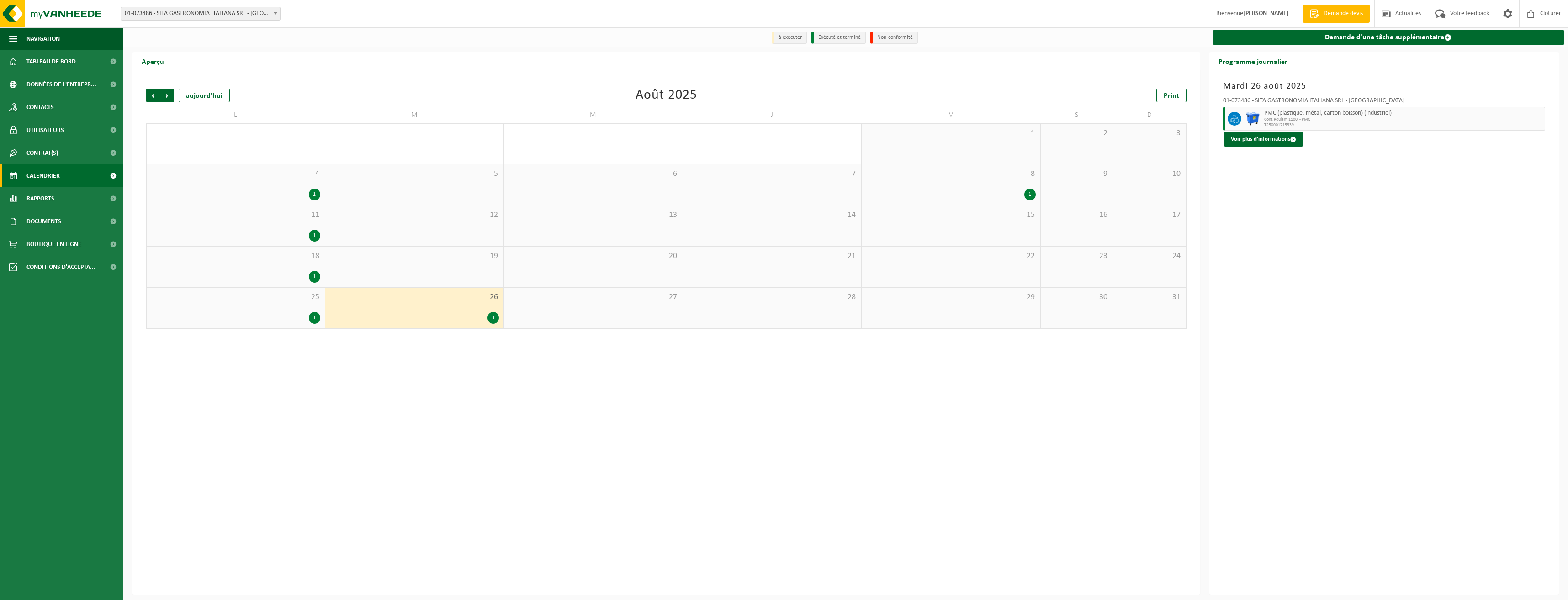
click at [277, 189] on div "4 1" at bounding box center [236, 184] width 178 height 41
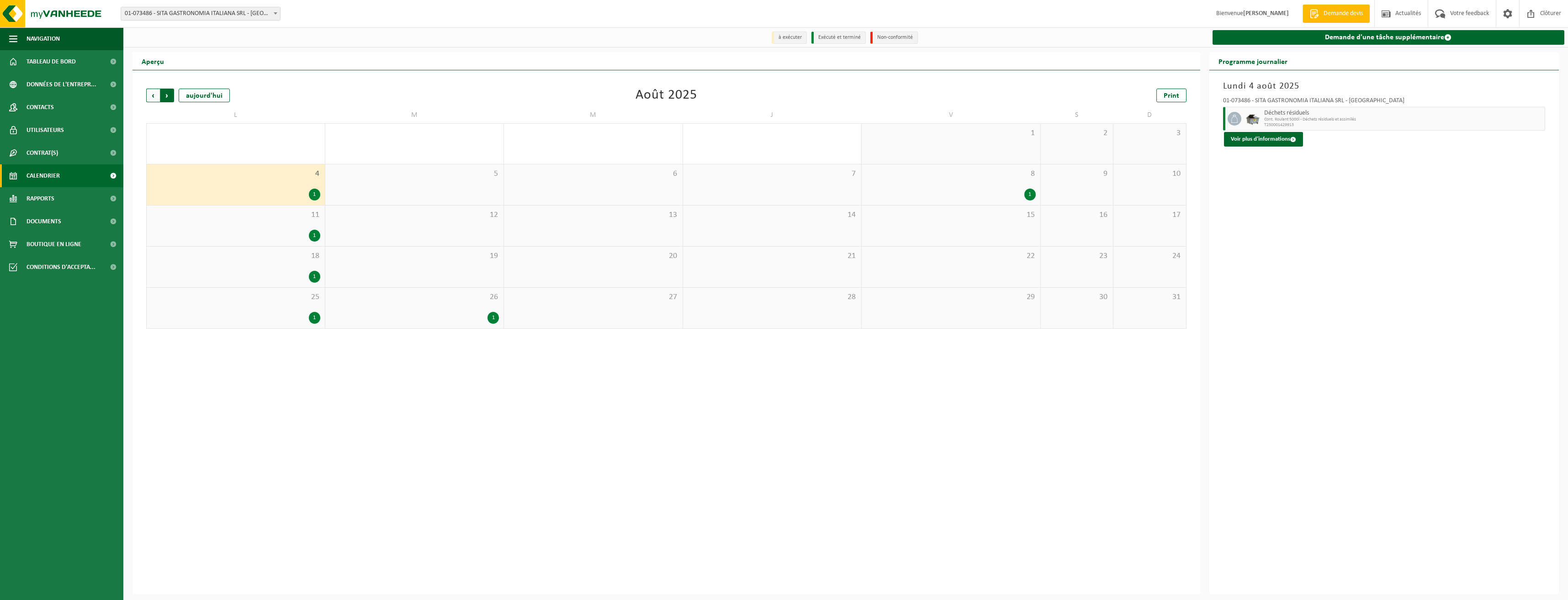
click at [154, 92] on span "Précédent" at bounding box center [153, 95] width 14 height 14
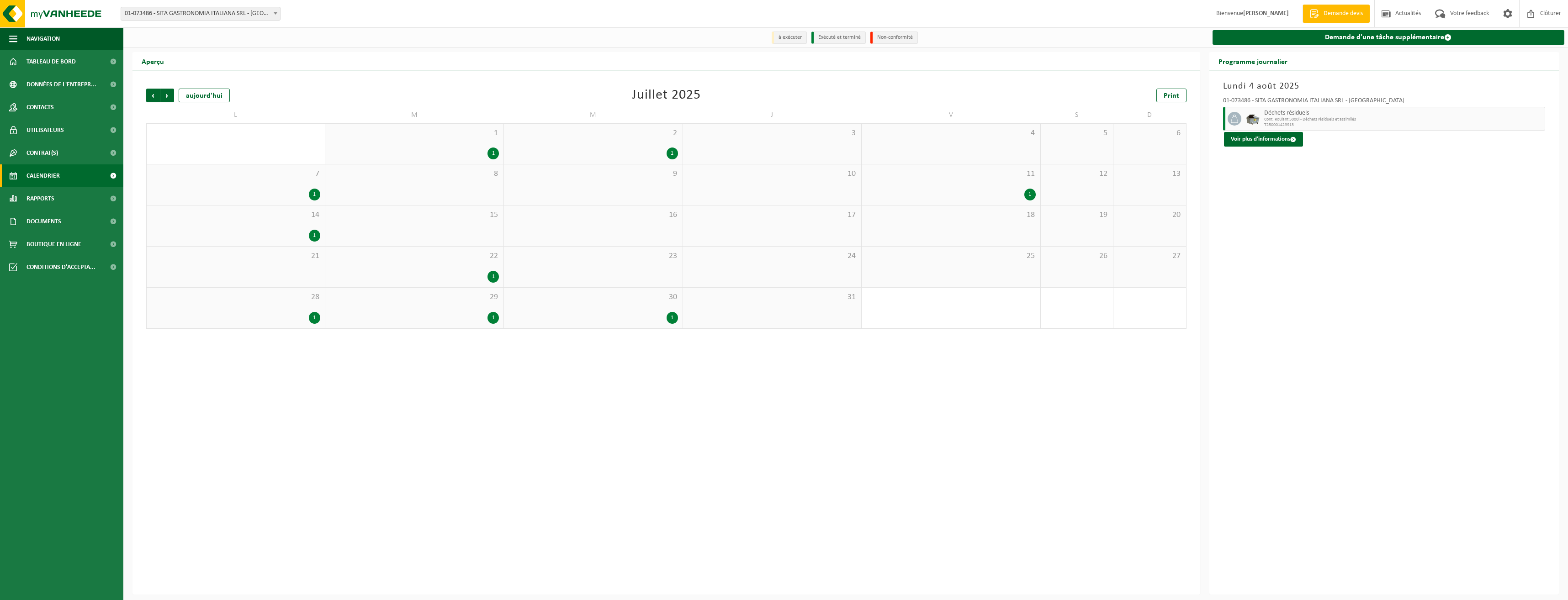
click at [426, 309] on div "29 1" at bounding box center [414, 308] width 178 height 41
click at [574, 301] on span "30" at bounding box center [593, 297] width 170 height 10
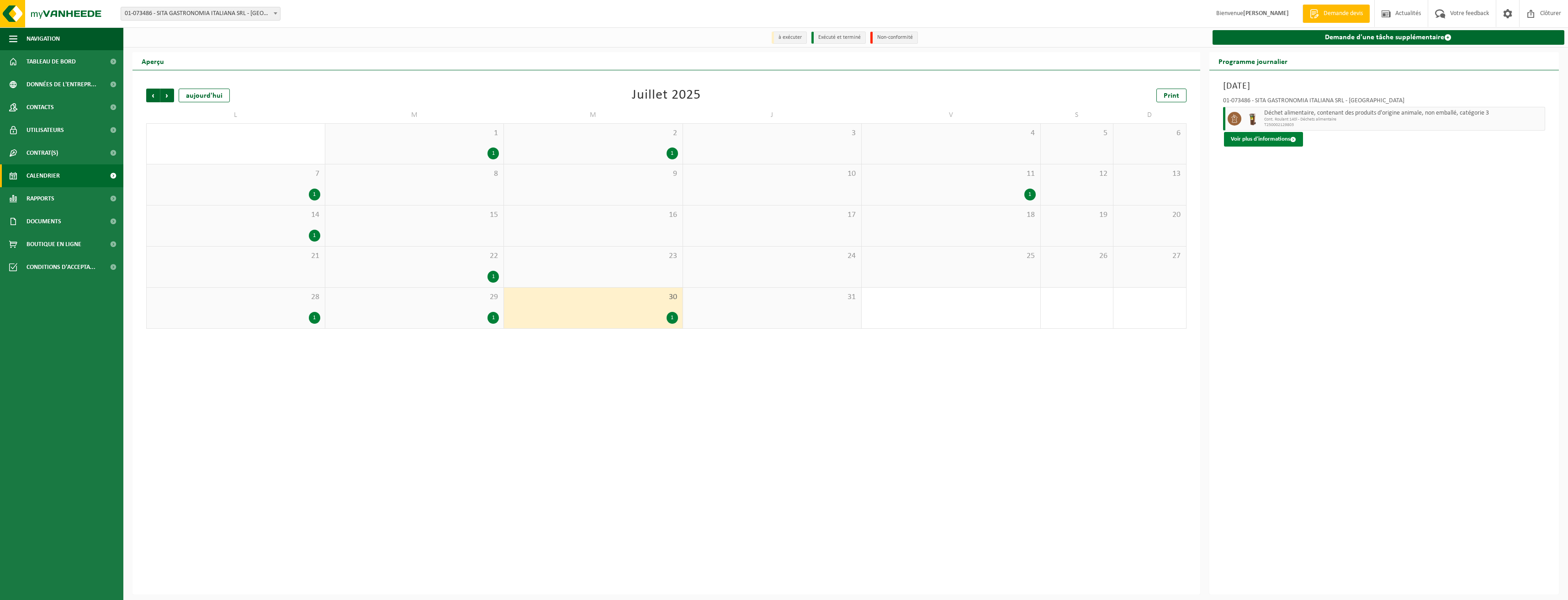
click at [1274, 142] on button "Voir plus d'informations" at bounding box center [1263, 139] width 79 height 15
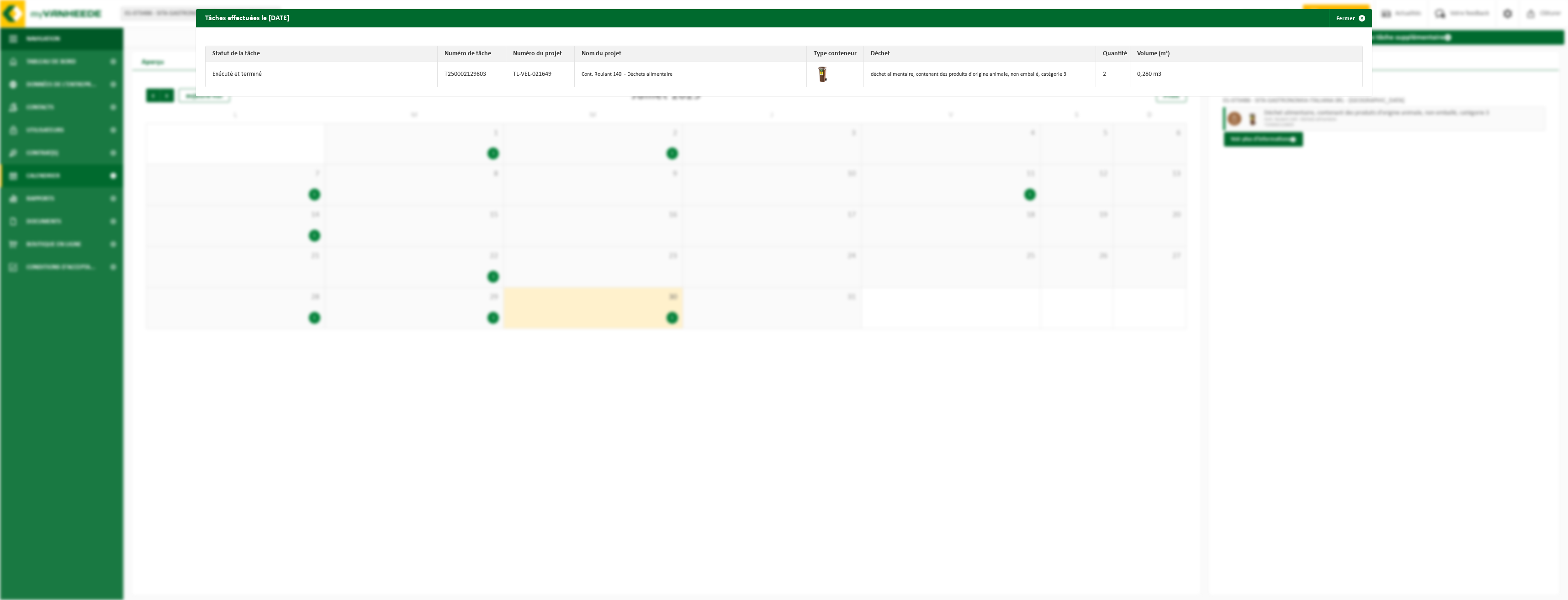
click at [1102, 75] on td "2" at bounding box center [1113, 74] width 34 height 25
click at [1059, 75] on td "déchet alimentaire, contenant des produits d'origine animale, non emballé, caté…" at bounding box center [980, 74] width 232 height 25
click at [1104, 72] on td "2" at bounding box center [1113, 74] width 34 height 25
click at [1100, 75] on td "2" at bounding box center [1113, 74] width 34 height 25
click at [1068, 128] on div "Tâches effectuées le 2025-07-30 Fermer Statut de la tâche Numéro de tâche Numér…" at bounding box center [784, 300] width 1568 height 600
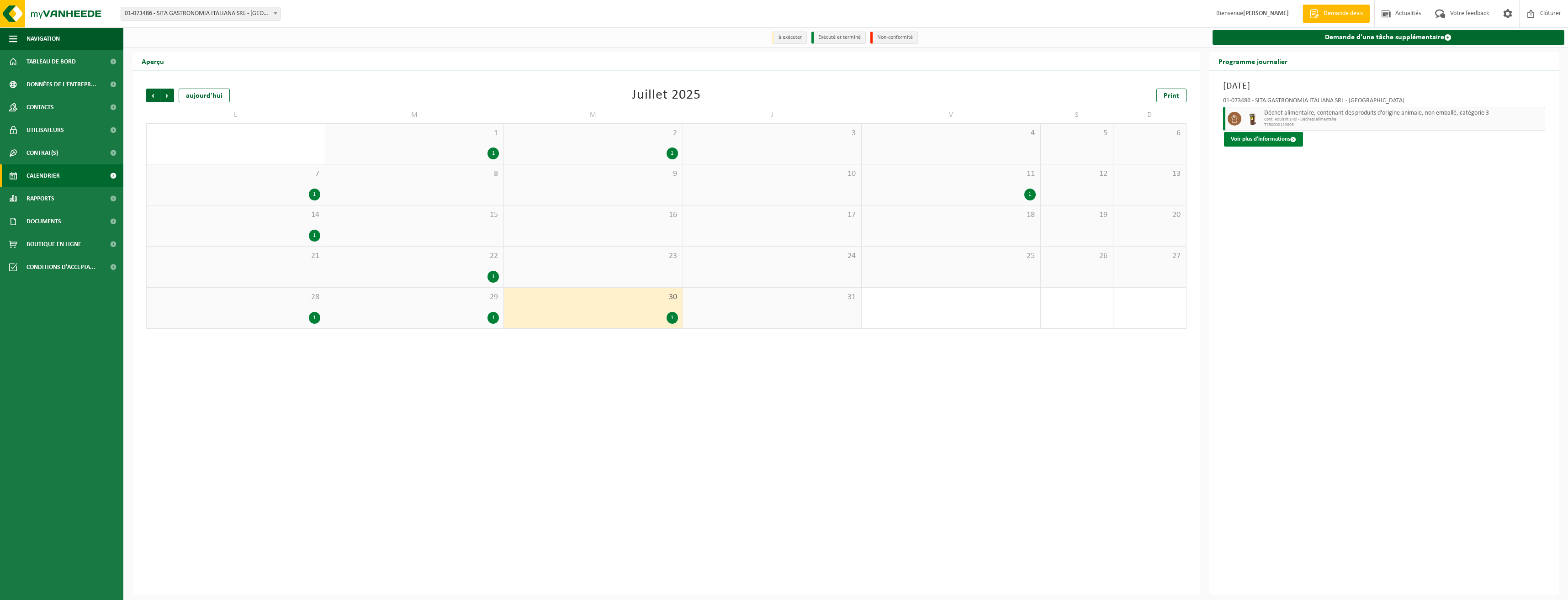
click at [1240, 135] on button "Voir plus d'informations" at bounding box center [1263, 139] width 79 height 15
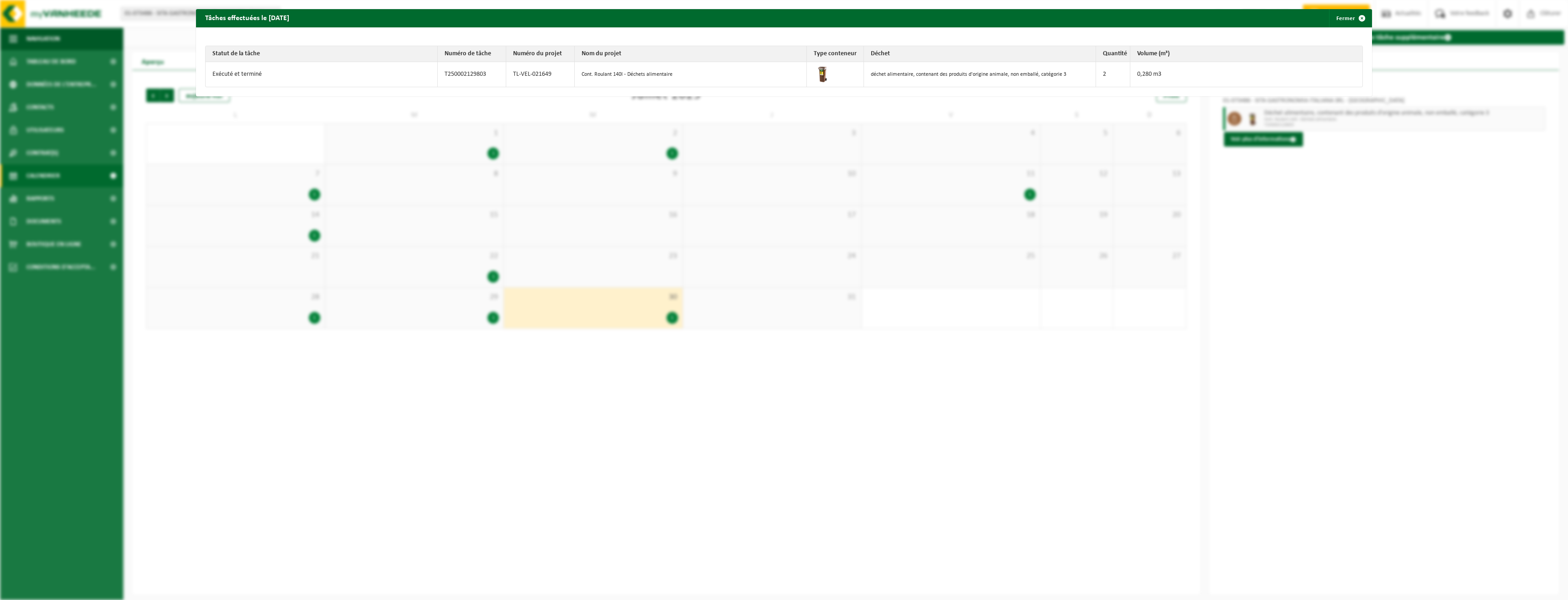
click at [820, 72] on img at bounding box center [822, 73] width 18 height 18
click at [1018, 73] on td "déchet alimentaire, contenant des produits d'origine animale, non emballé, caté…" at bounding box center [980, 74] width 232 height 25
click at [1096, 70] on td "2" at bounding box center [1113, 74] width 34 height 25
click at [427, 214] on div "Tâches effectuées le 2025-07-30 Fermer Statut de la tâche Numéro de tâche Numér…" at bounding box center [784, 300] width 1568 height 600
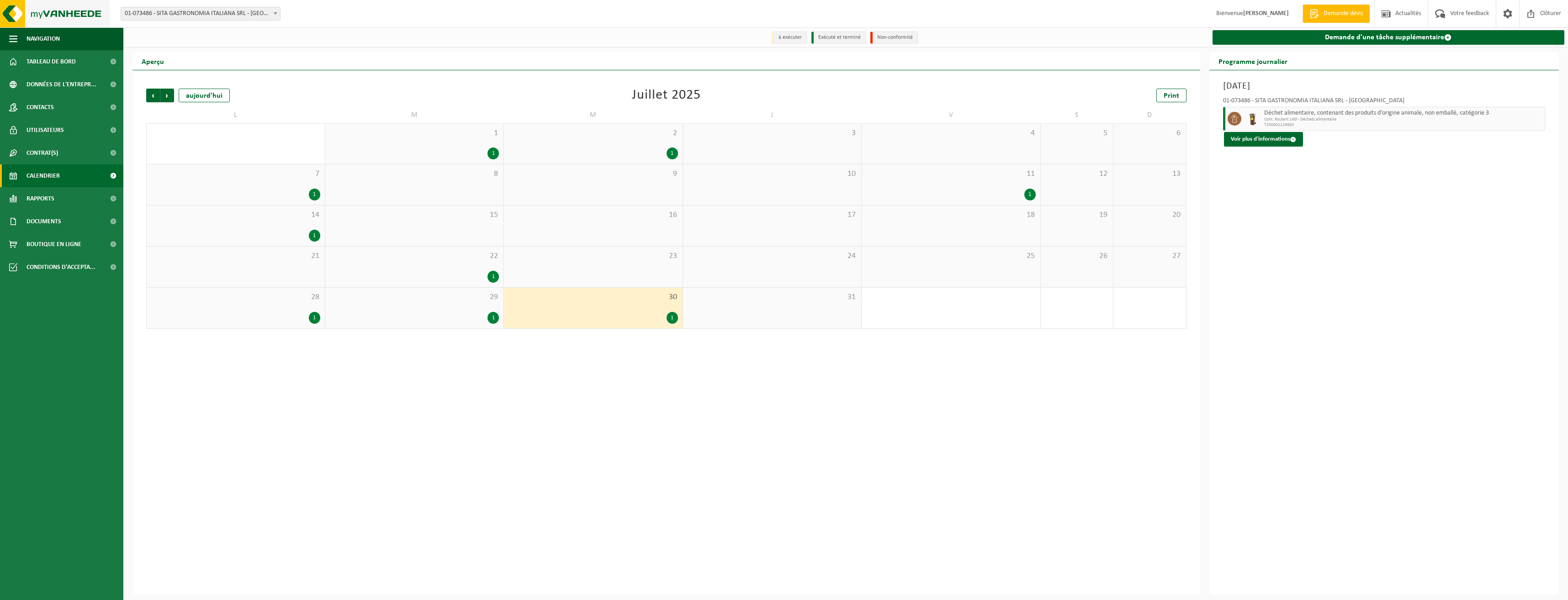
click at [61, 14] on img at bounding box center [55, 13] width 110 height 27
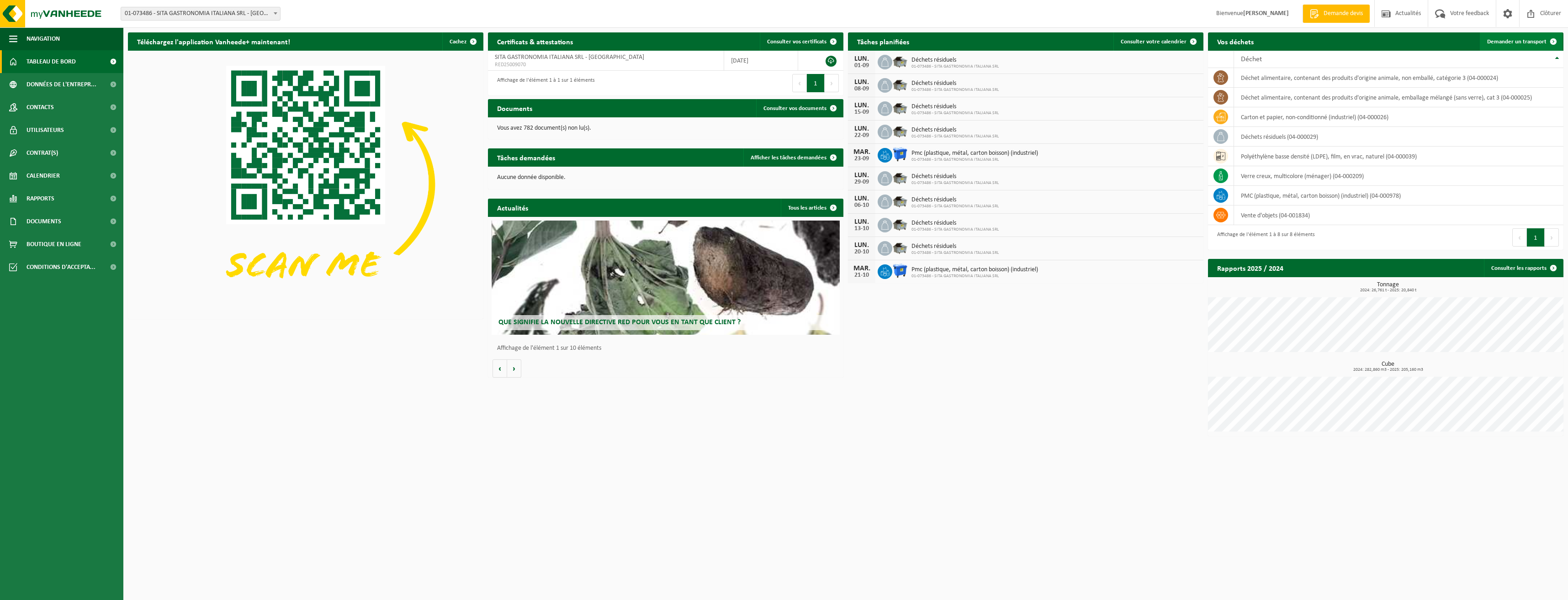
click at [1529, 42] on span "Demander un transport" at bounding box center [1517, 41] width 59 height 6
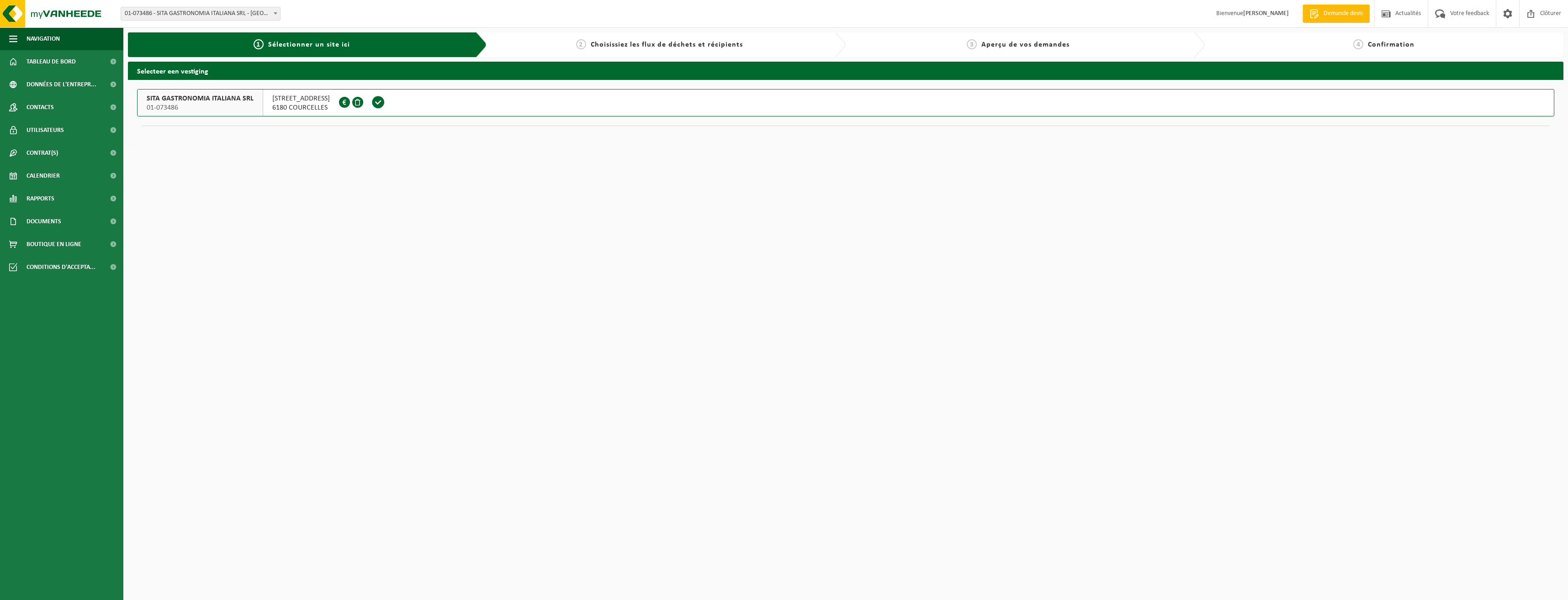
click at [371, 102] on span at bounding box center [378, 102] width 14 height 14
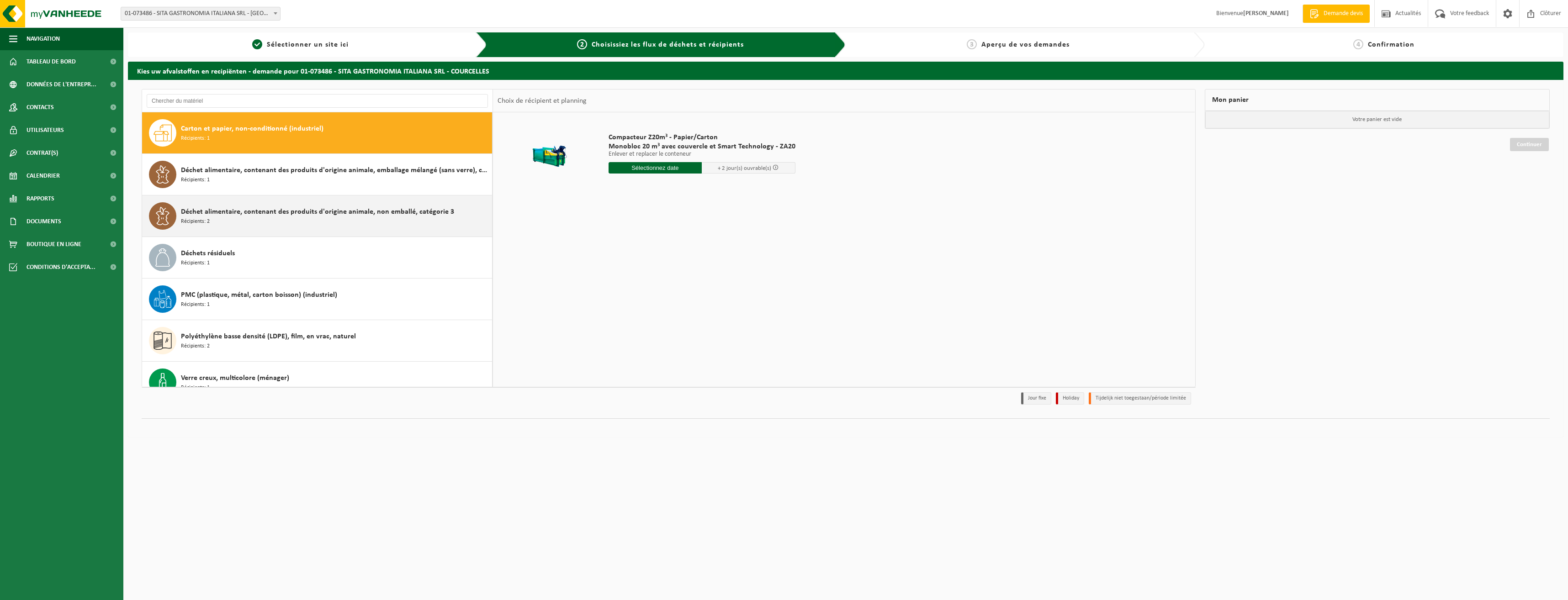
click at [343, 219] on div "Déchet alimentaire, contenant des produits d'origine animale, non emballé, caté…" at bounding box center [335, 216] width 309 height 27
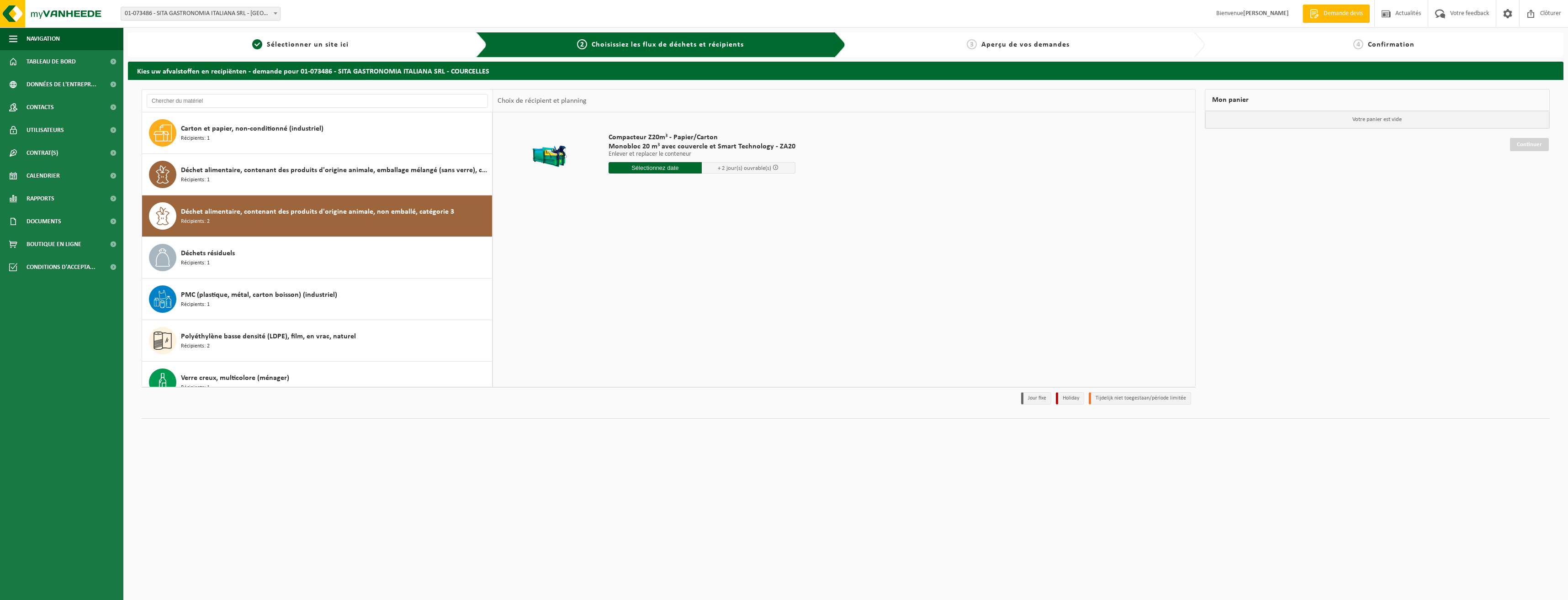
scroll to position [16, 0]
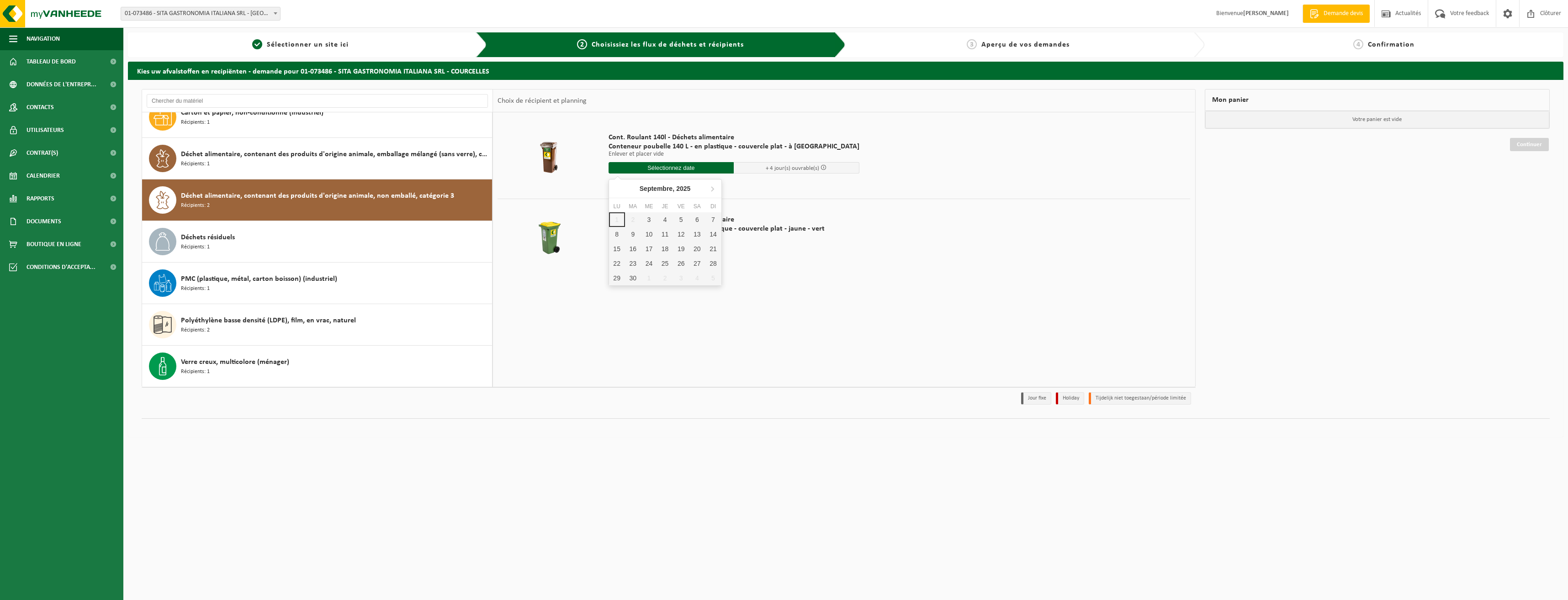
click at [656, 167] on input "text" at bounding box center [671, 168] width 126 height 11
click at [646, 218] on div "3" at bounding box center [649, 220] width 16 height 15
type input "à partir de 2025-09-03"
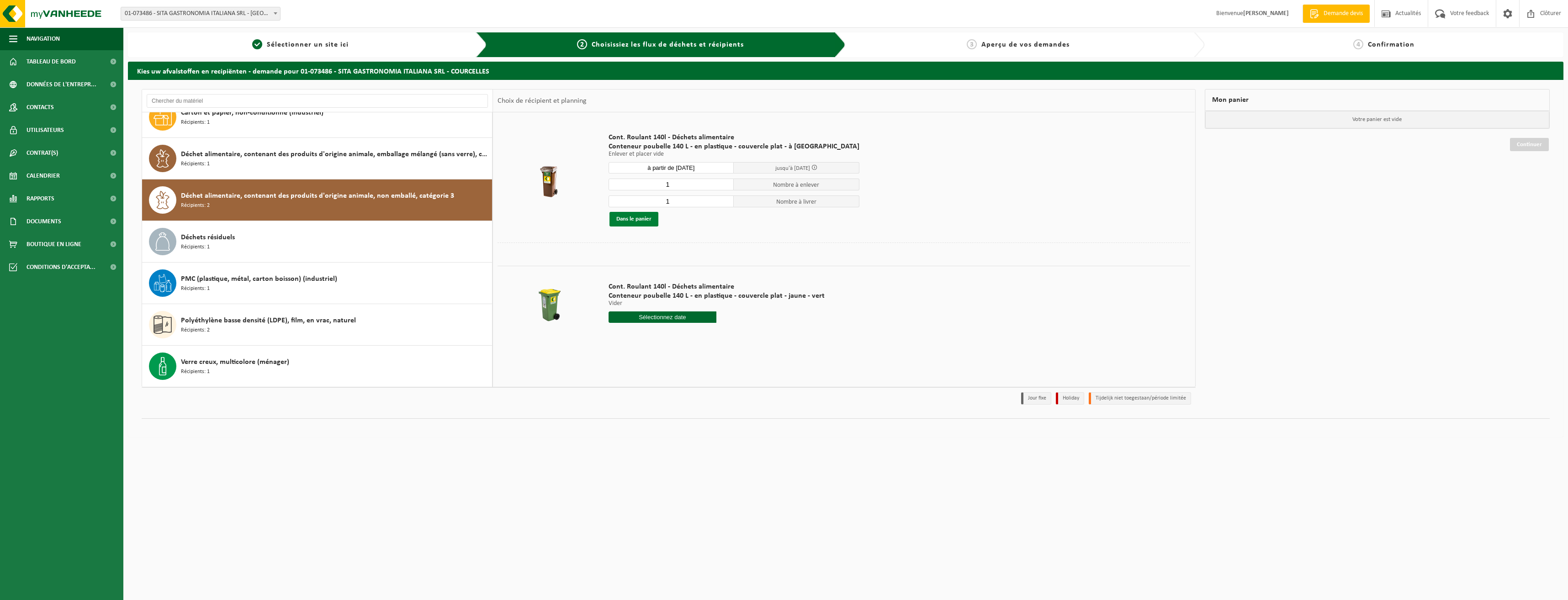
click at [637, 219] on button "Dans le panier" at bounding box center [634, 219] width 49 height 15
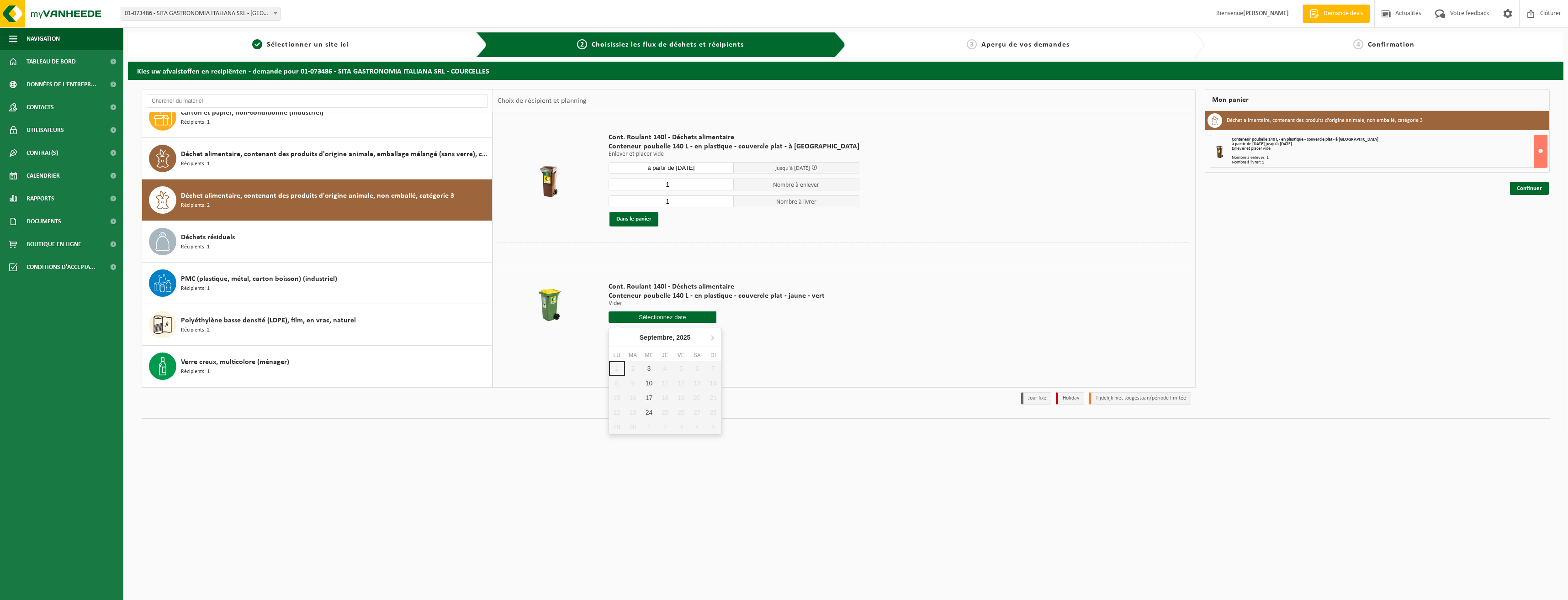
click at [680, 320] on input "text" at bounding box center [662, 317] width 108 height 11
click at [651, 373] on div "3" at bounding box center [649, 368] width 16 height 15
type input "à partir de 2025-09-03"
click at [636, 353] on button "Dans le panier" at bounding box center [634, 352] width 49 height 15
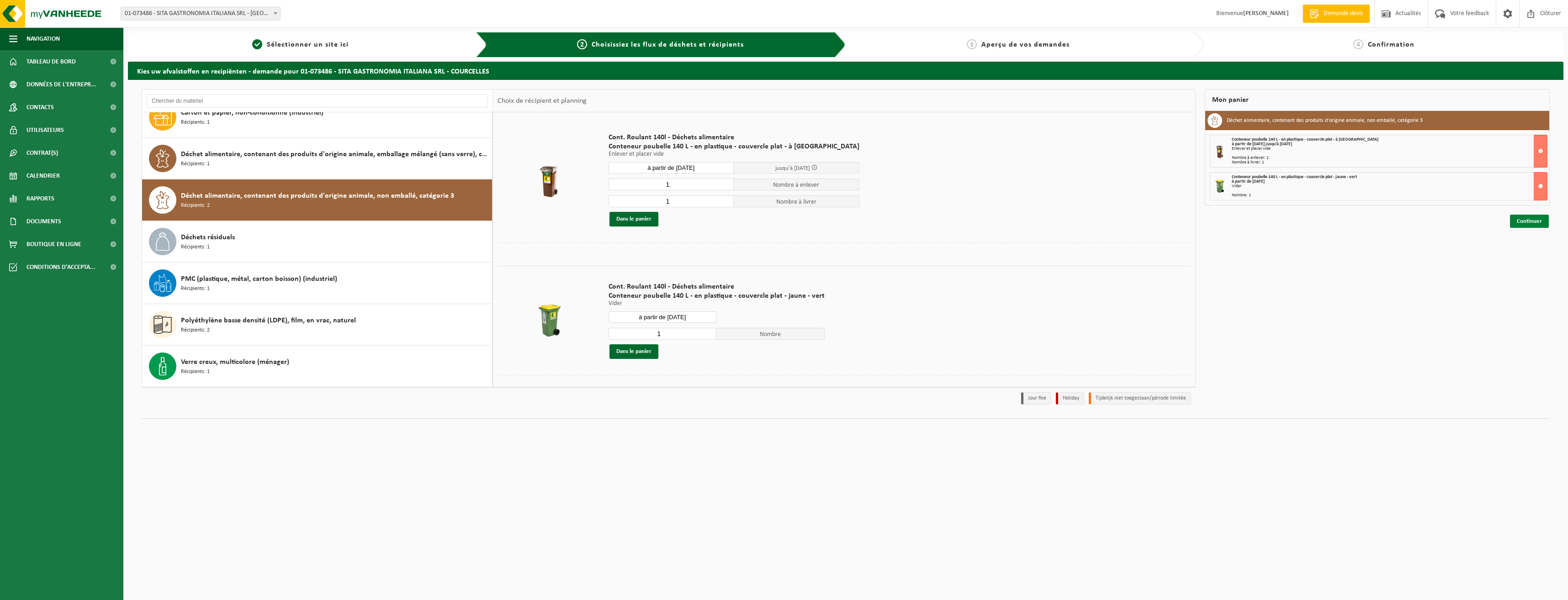
click at [1527, 222] on link "Continuer" at bounding box center [1529, 222] width 39 height 13
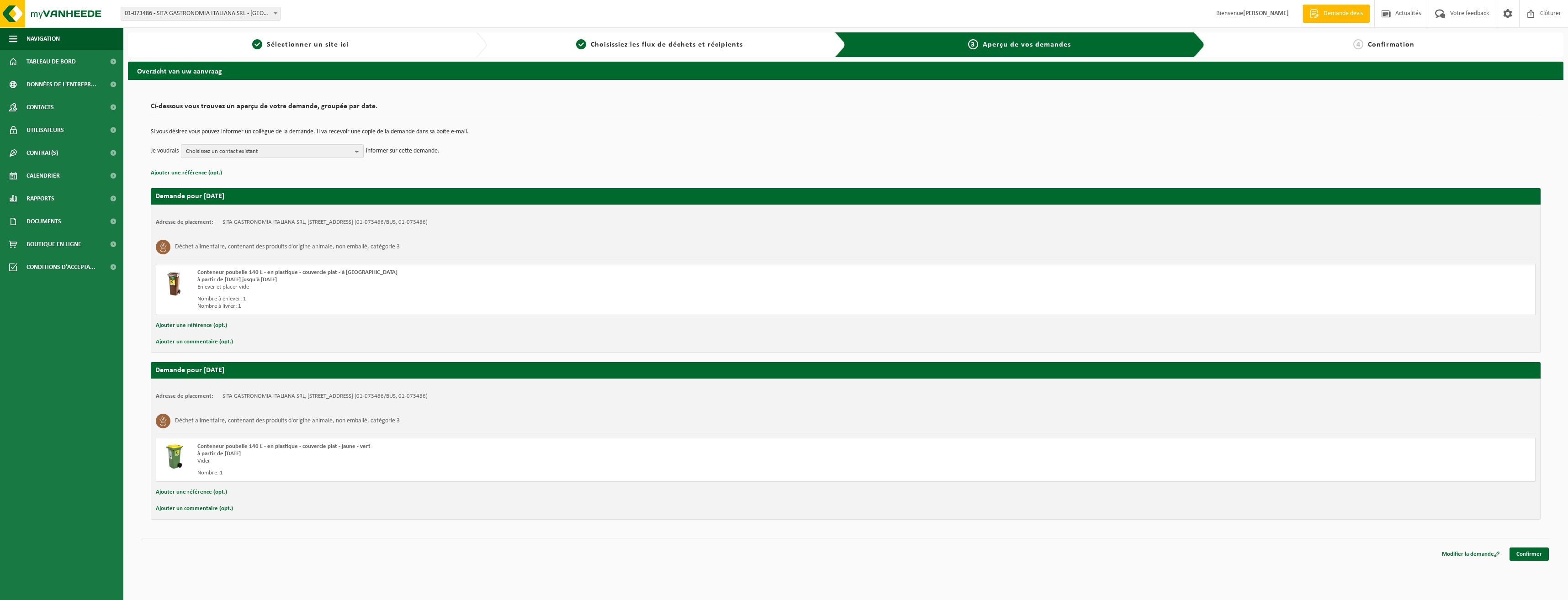
click at [322, 152] on span "Choisissez un contact existant" at bounding box center [268, 152] width 166 height 14
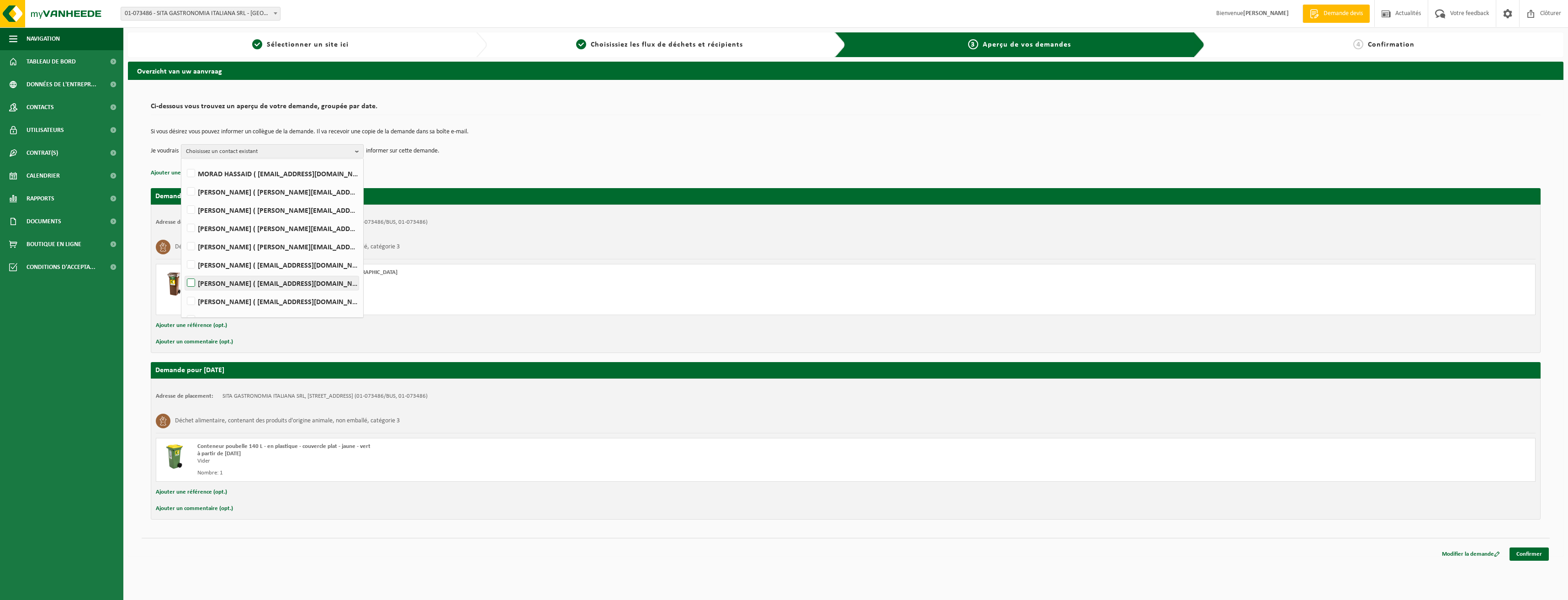
scroll to position [60, 0]
click at [522, 139] on td "Si vous désirez vous pouvez informer un collègue de la demande. Il va recevoir …" at bounding box center [845, 136] width 1390 height 15
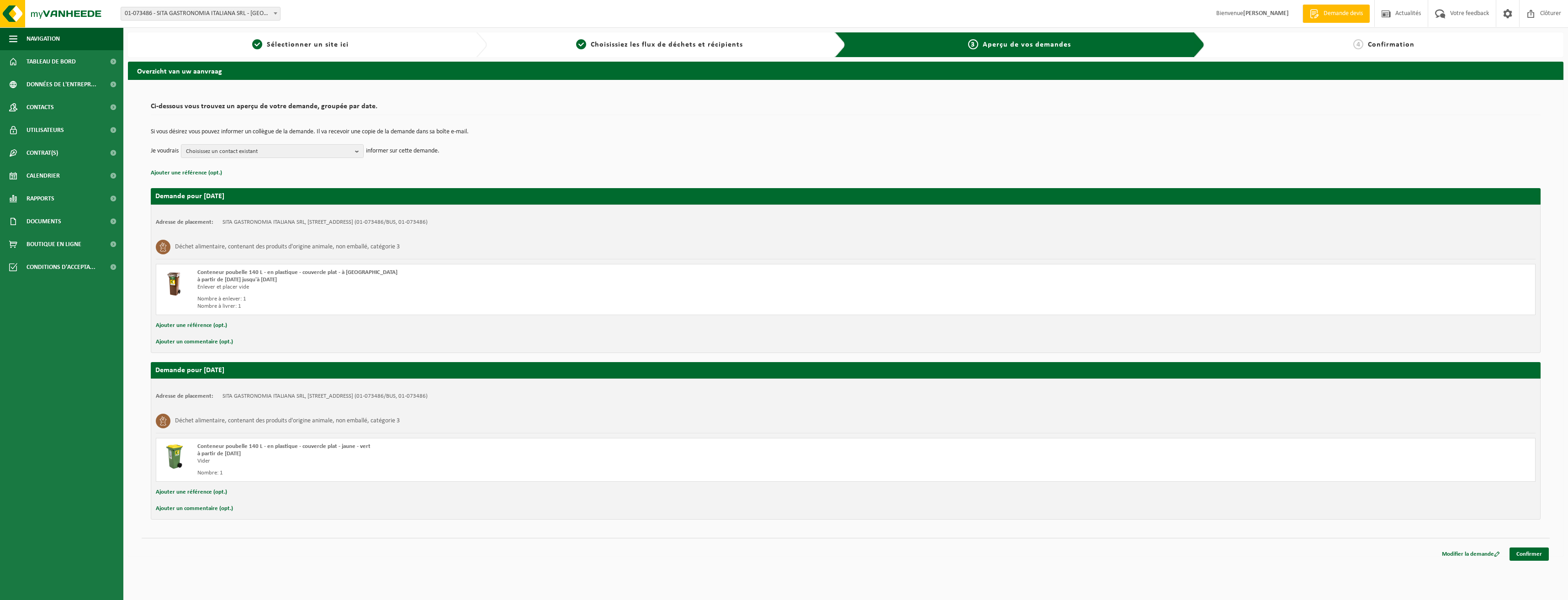
drag, startPoint x: 522, startPoint y: 139, endPoint x: 522, endPoint y: 118, distance: 21.0
click at [522, 118] on div "Ci-dessous vous trouvez un aperçu de votre demande, groupée par date. Si vous d…" at bounding box center [845, 138] width 1390 height 81
click at [1531, 554] on link "Confirmer" at bounding box center [1529, 554] width 39 height 13
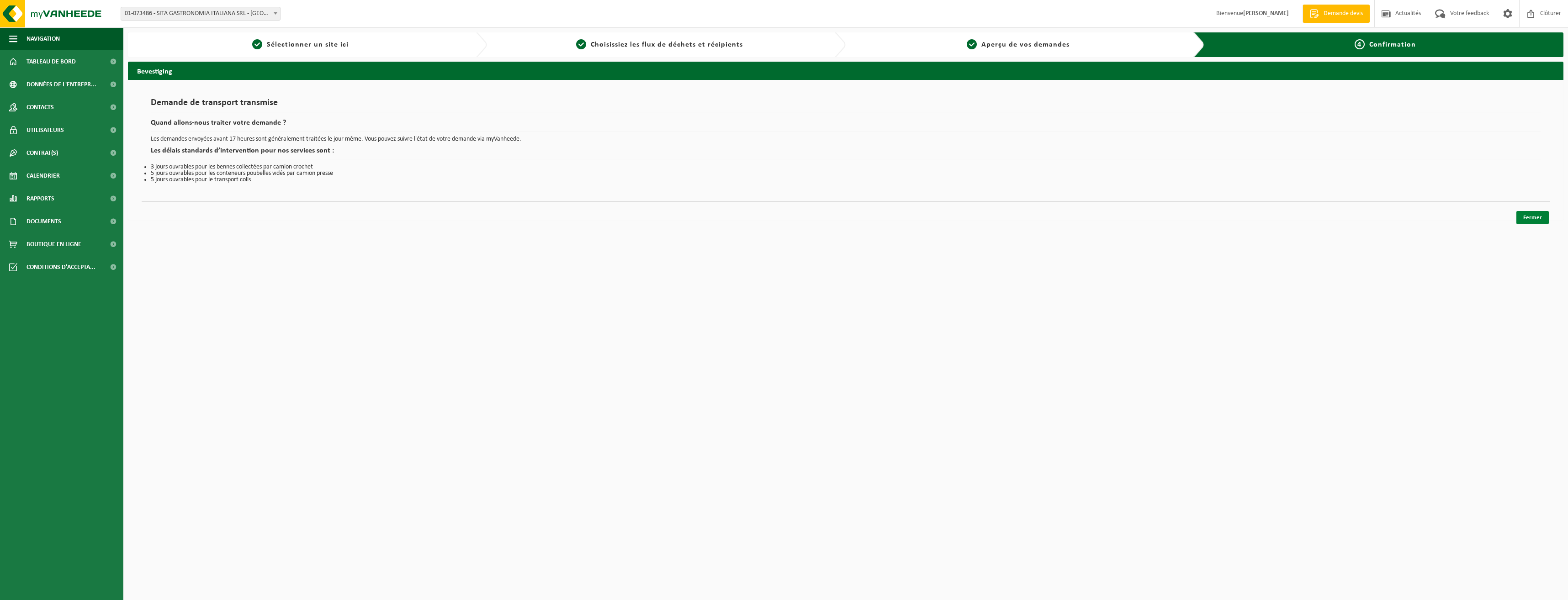
click at [1530, 216] on link "Fermer" at bounding box center [1532, 218] width 33 height 13
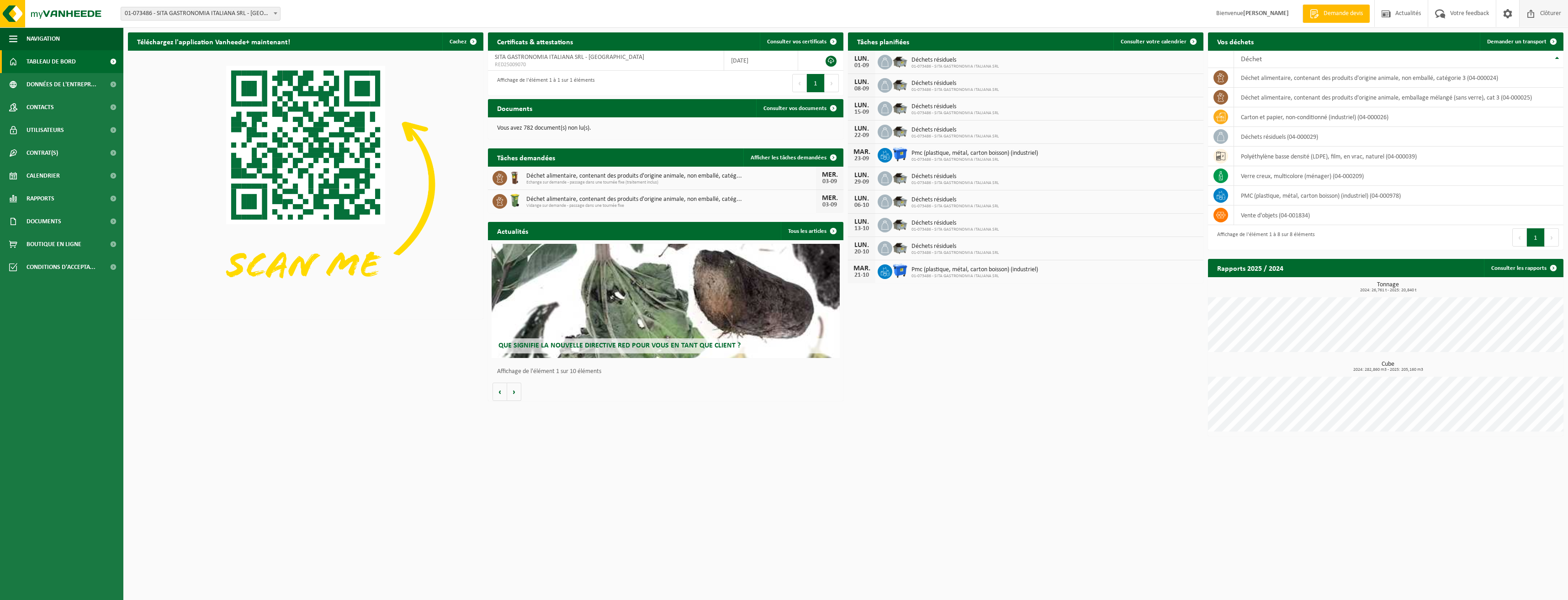
click at [1542, 4] on span "Clôturer" at bounding box center [1551, 13] width 25 height 27
